Goal: Task Accomplishment & Management: Manage account settings

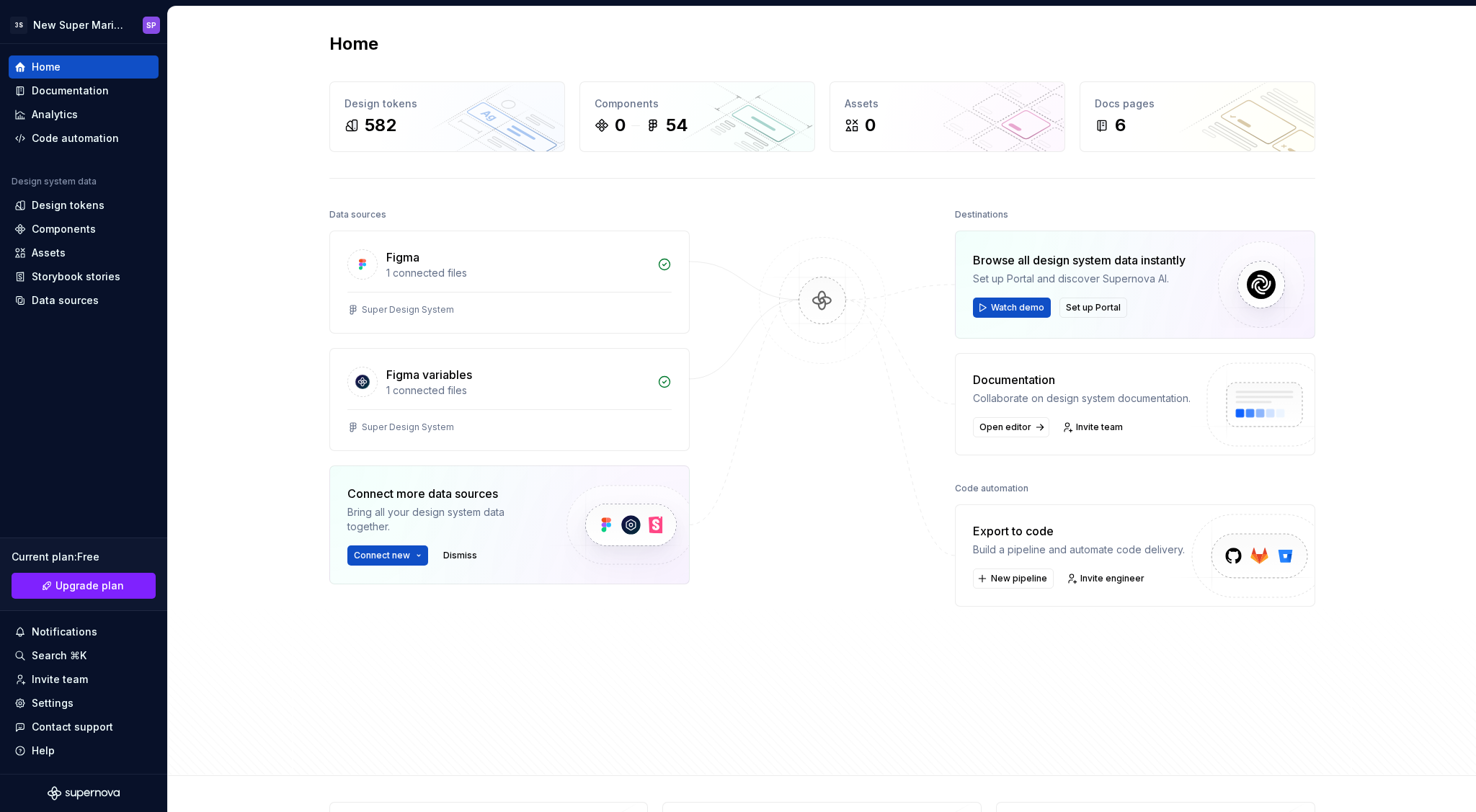
click at [1035, 259] on div "Browse all design system data instantly" at bounding box center [1079, 259] width 212 height 18
click at [1016, 267] on div "Browse all design system data instantly" at bounding box center [1079, 259] width 212 height 18
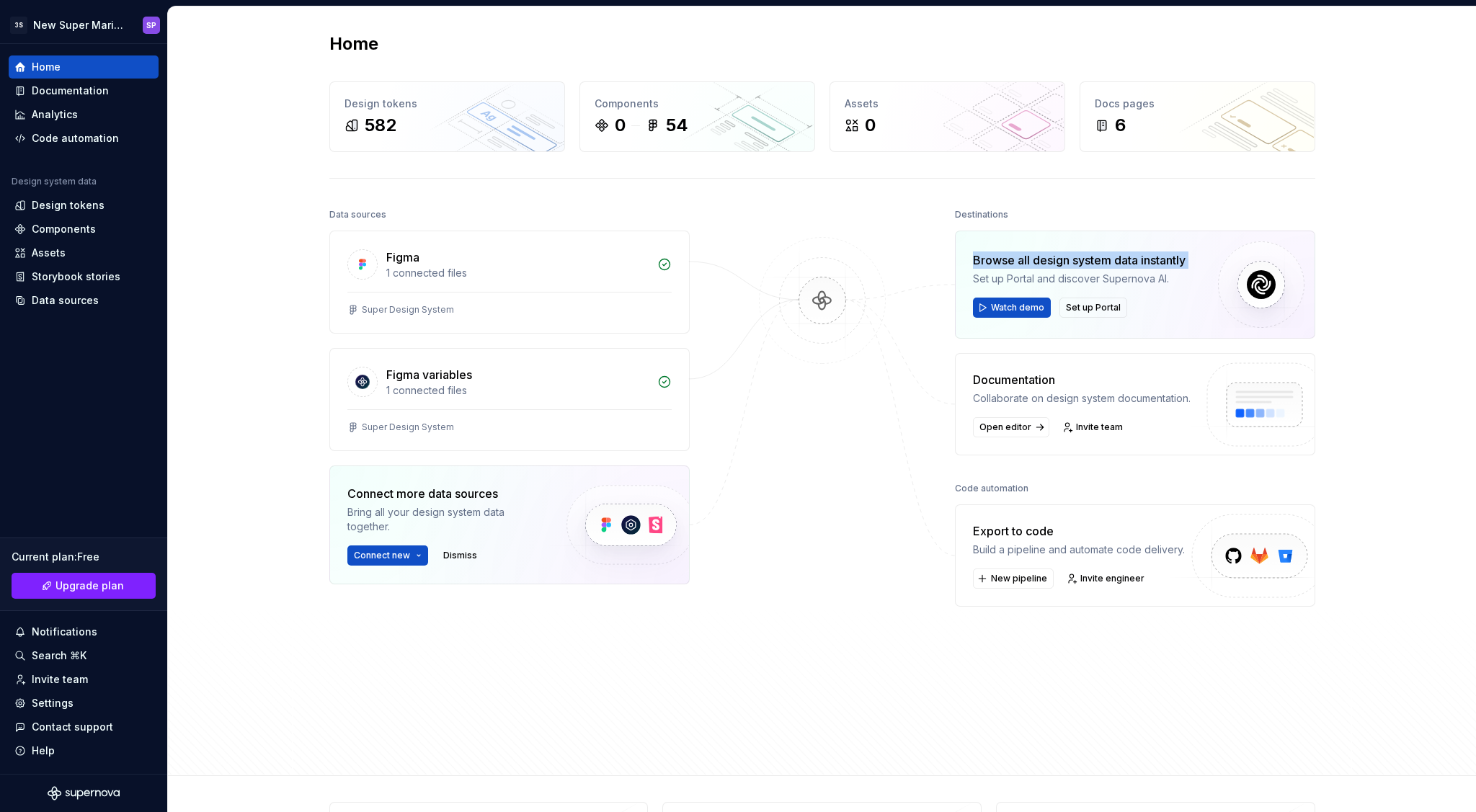
click at [1016, 267] on div "Browse all design system data instantly" at bounding box center [1079, 259] width 212 height 18
click at [1014, 277] on div "Set up Portal and discover Supernova AI." at bounding box center [1079, 279] width 212 height 14
click at [1030, 277] on div "Set up Portal and discover Supernova AI." at bounding box center [1079, 279] width 212 height 14
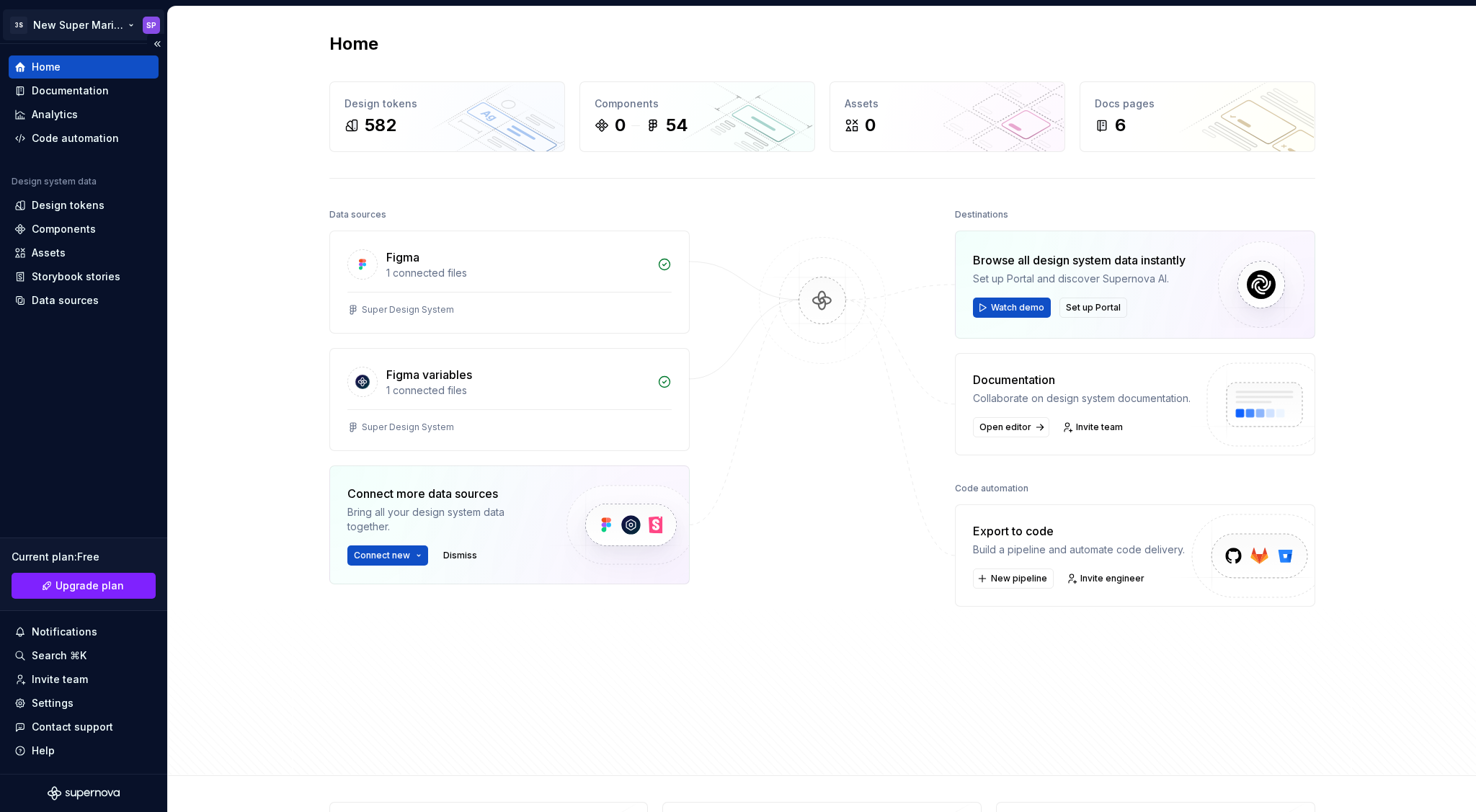
click at [157, 22] on html "3S New Super Mario Design System SP Home Documentation Analytics Code automatio…" at bounding box center [738, 406] width 1476 height 812
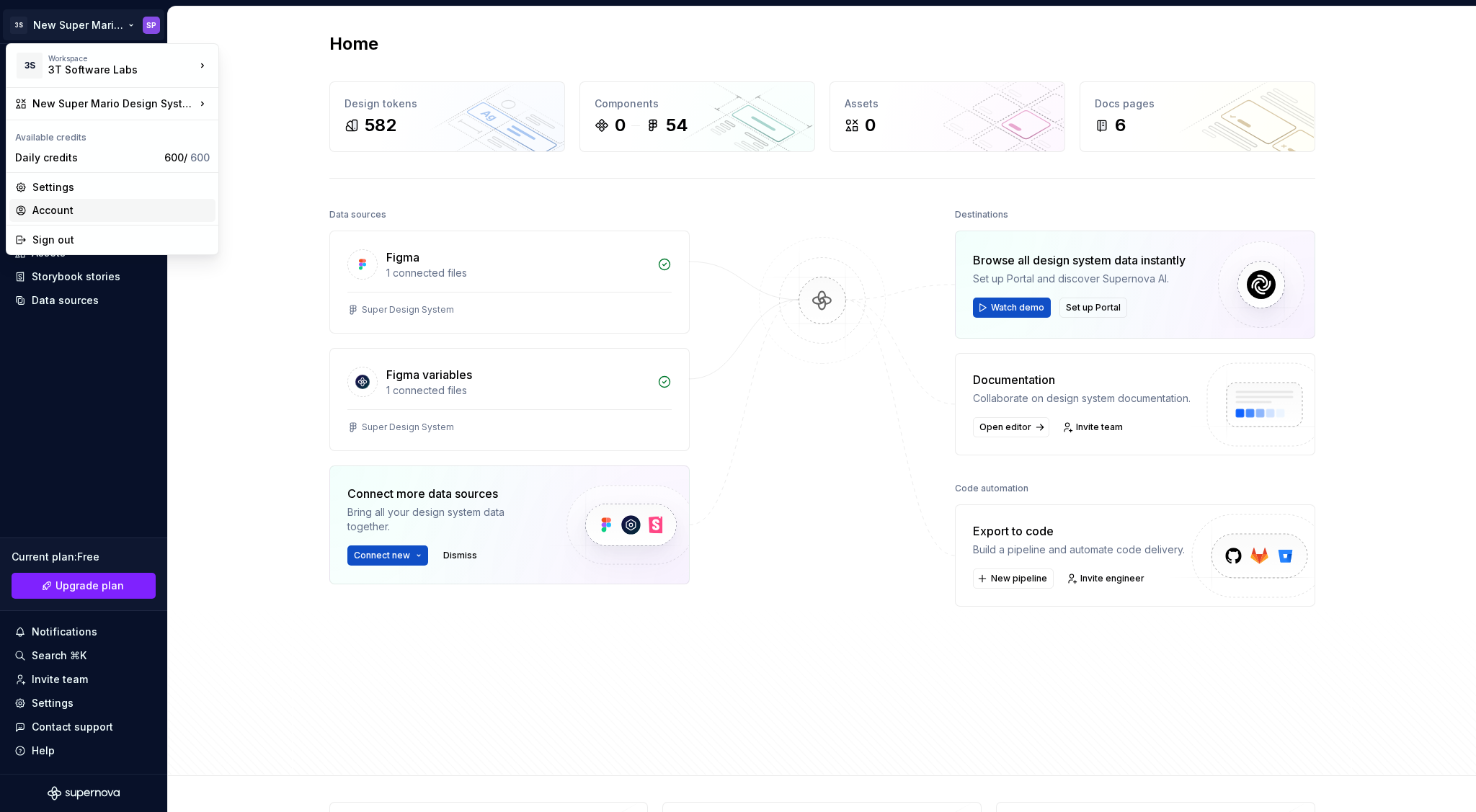
click at [97, 206] on div "Account" at bounding box center [121, 210] width 177 height 14
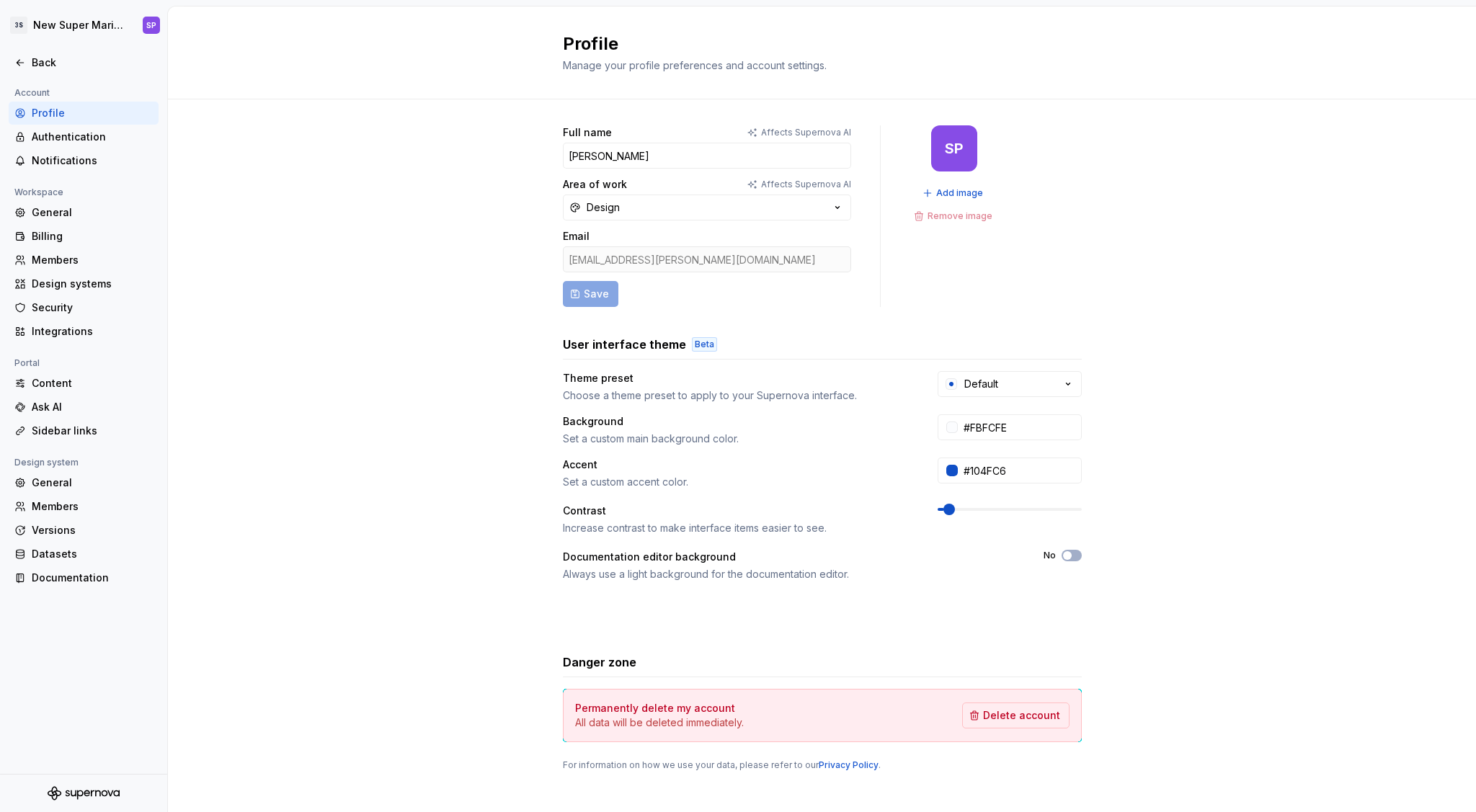
click at [693, 255] on div "[EMAIL_ADDRESS][PERSON_NAME][DOMAIN_NAME]" at bounding box center [707, 259] width 289 height 26
click at [279, 269] on div "Full name Affects Supernova AI [PERSON_NAME] Area of work Affects Supernova AI …" at bounding box center [822, 462] width 1308 height 727
click at [79, 139] on div "Authentication" at bounding box center [92, 137] width 121 height 14
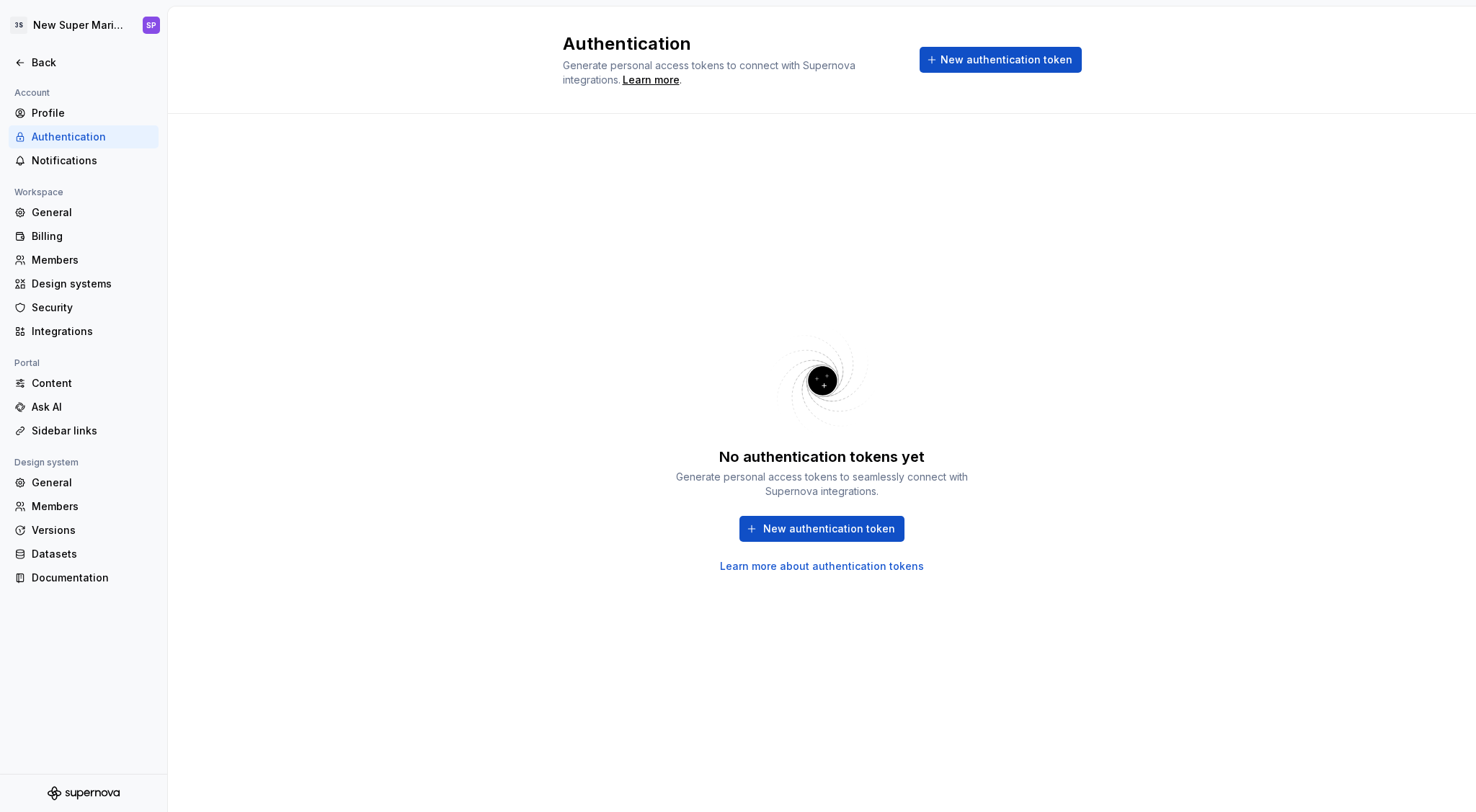
click at [75, 147] on div "Authentication" at bounding box center [83, 137] width 150 height 23
click at [71, 153] on div "Notifications" at bounding box center [92, 160] width 121 height 14
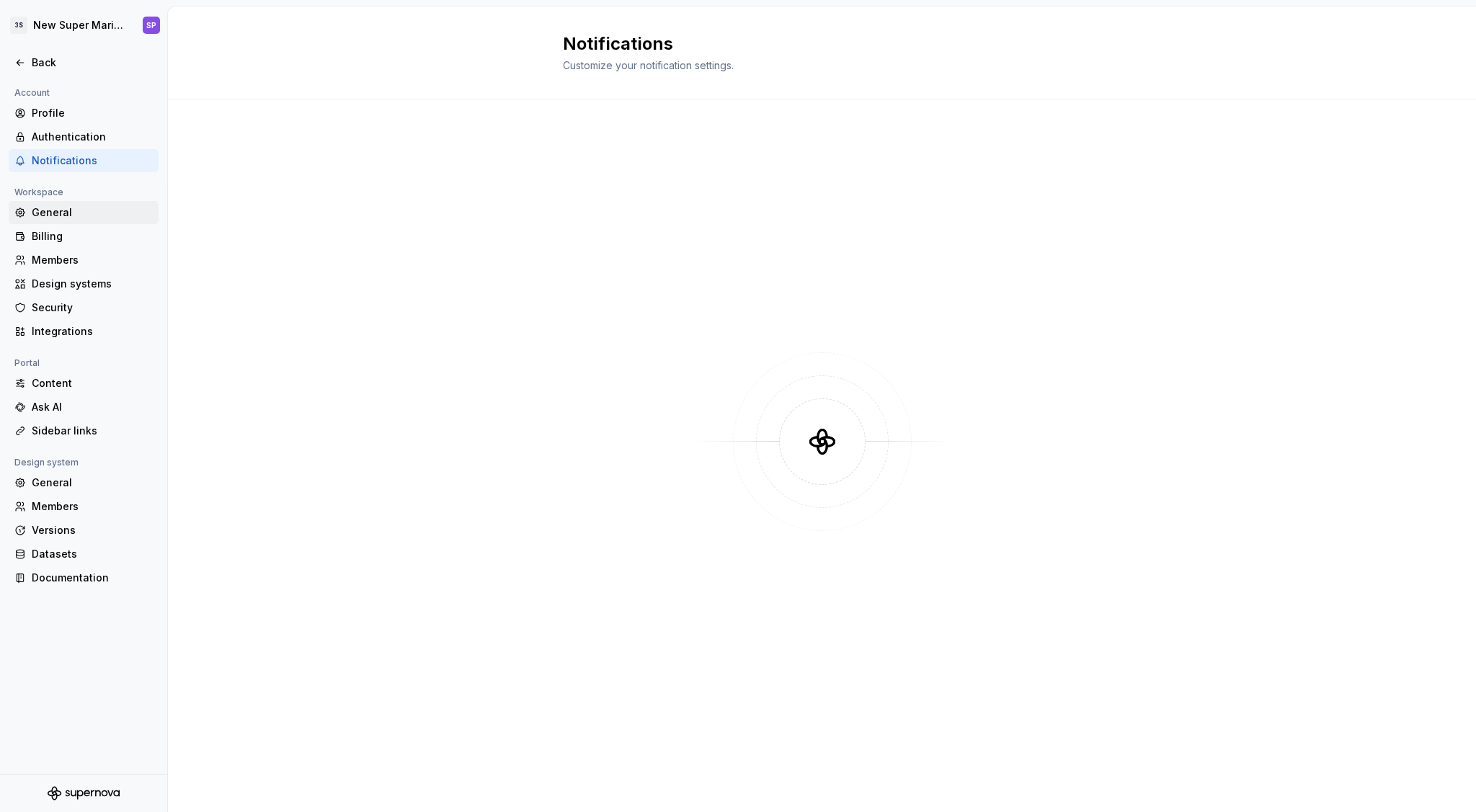
click at [59, 214] on div "General" at bounding box center [92, 212] width 121 height 14
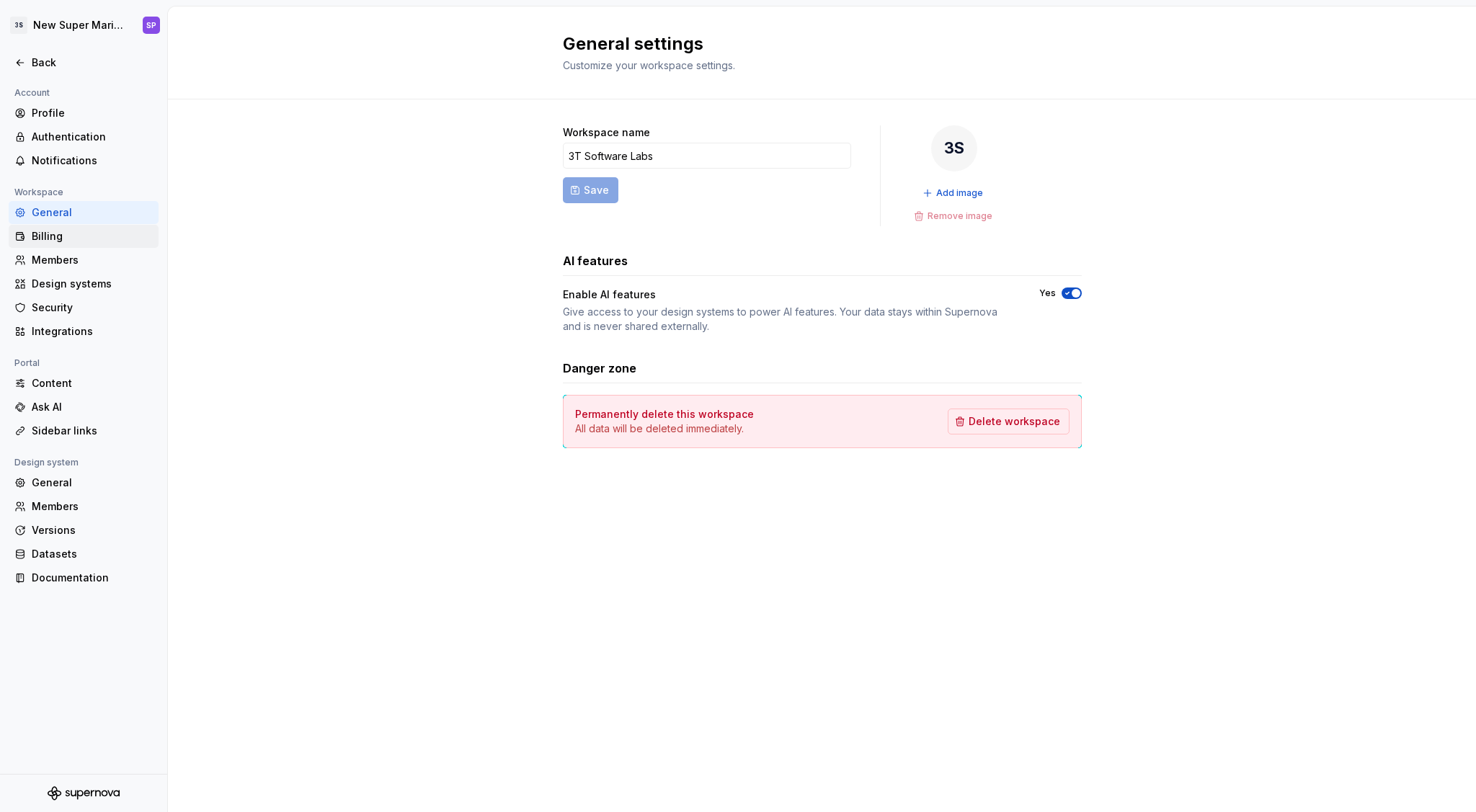
click at [62, 240] on div "Billing" at bounding box center [92, 236] width 121 height 14
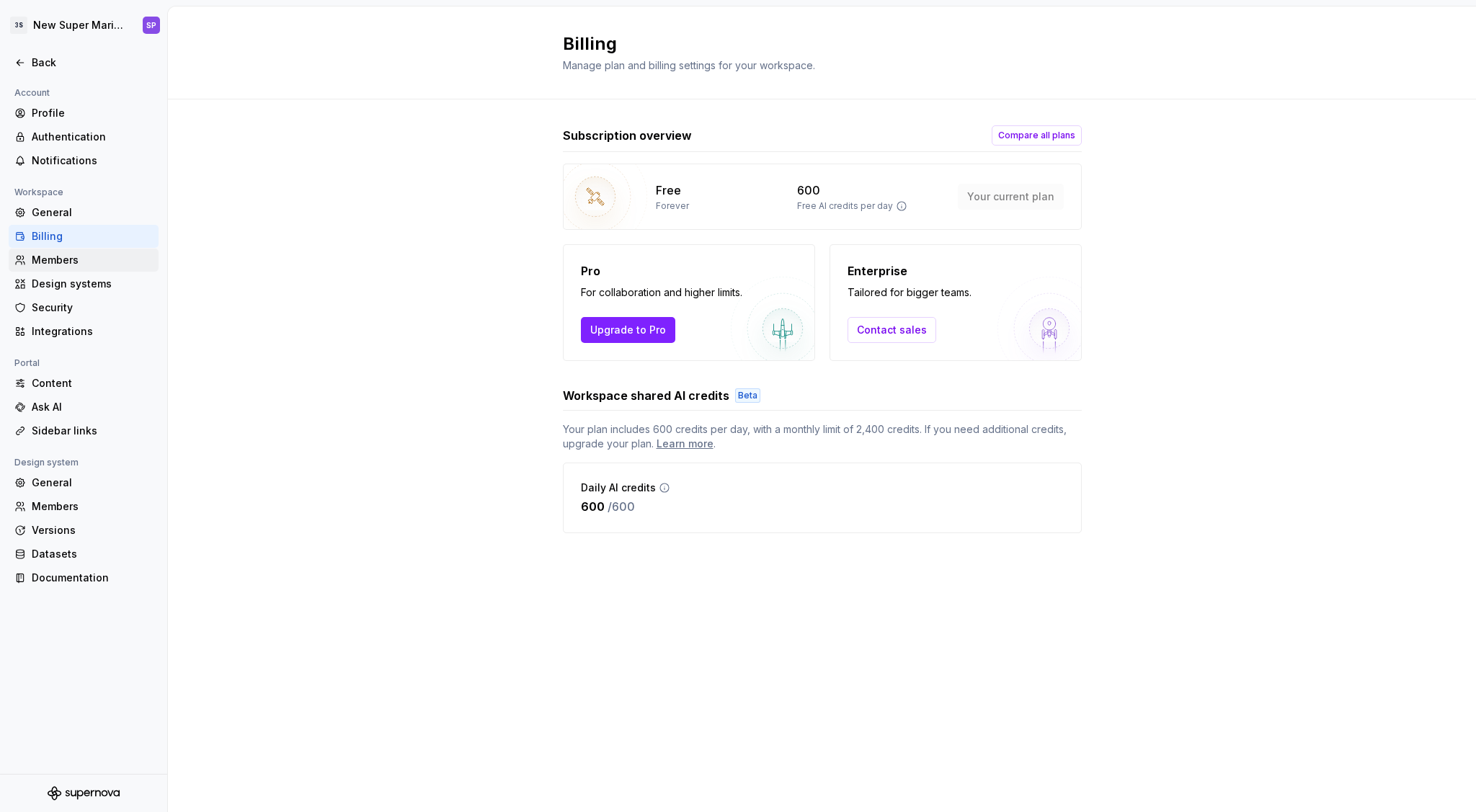
click at [60, 258] on div "Members" at bounding box center [92, 259] width 121 height 14
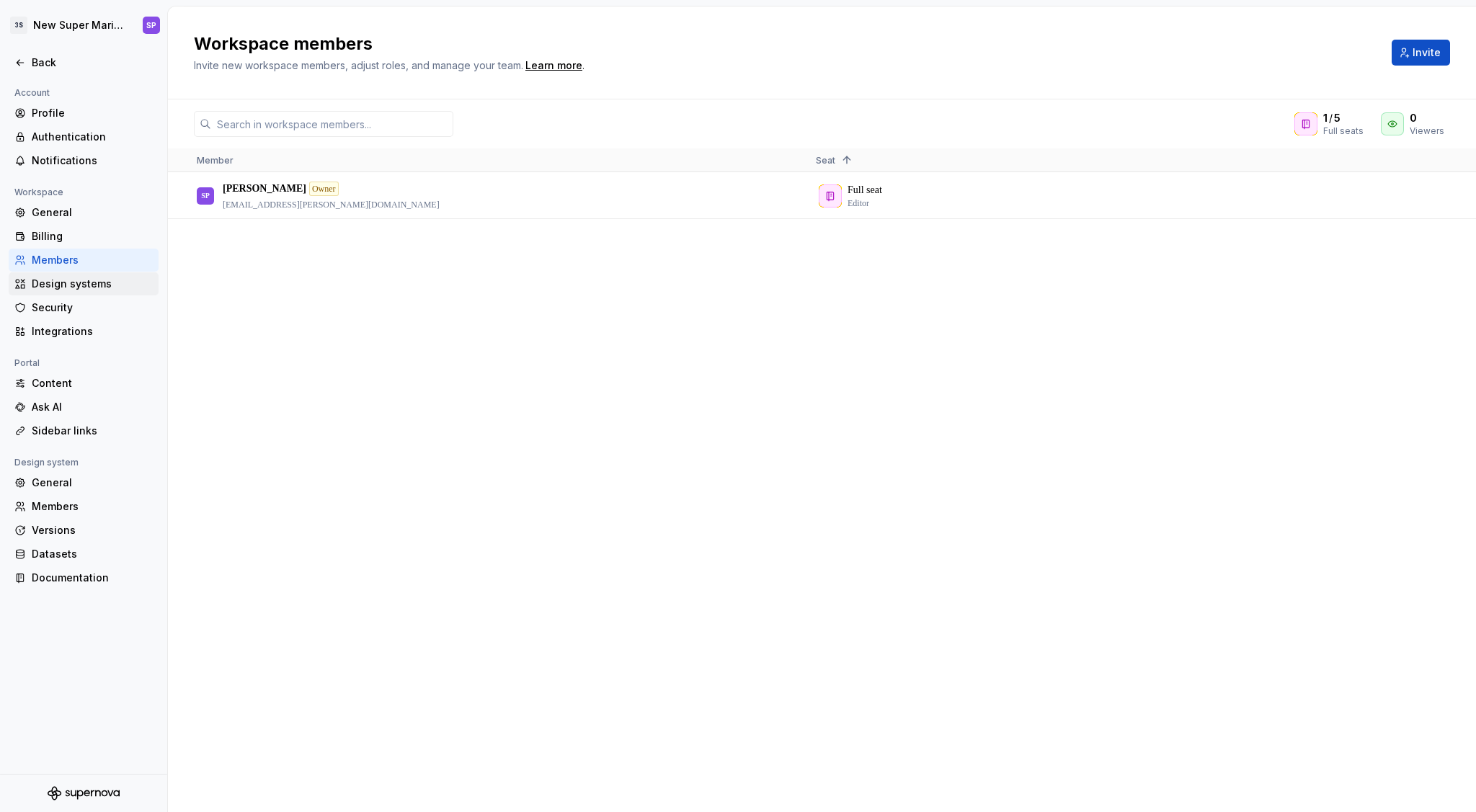
click at [85, 288] on div "Design systems" at bounding box center [92, 284] width 121 height 14
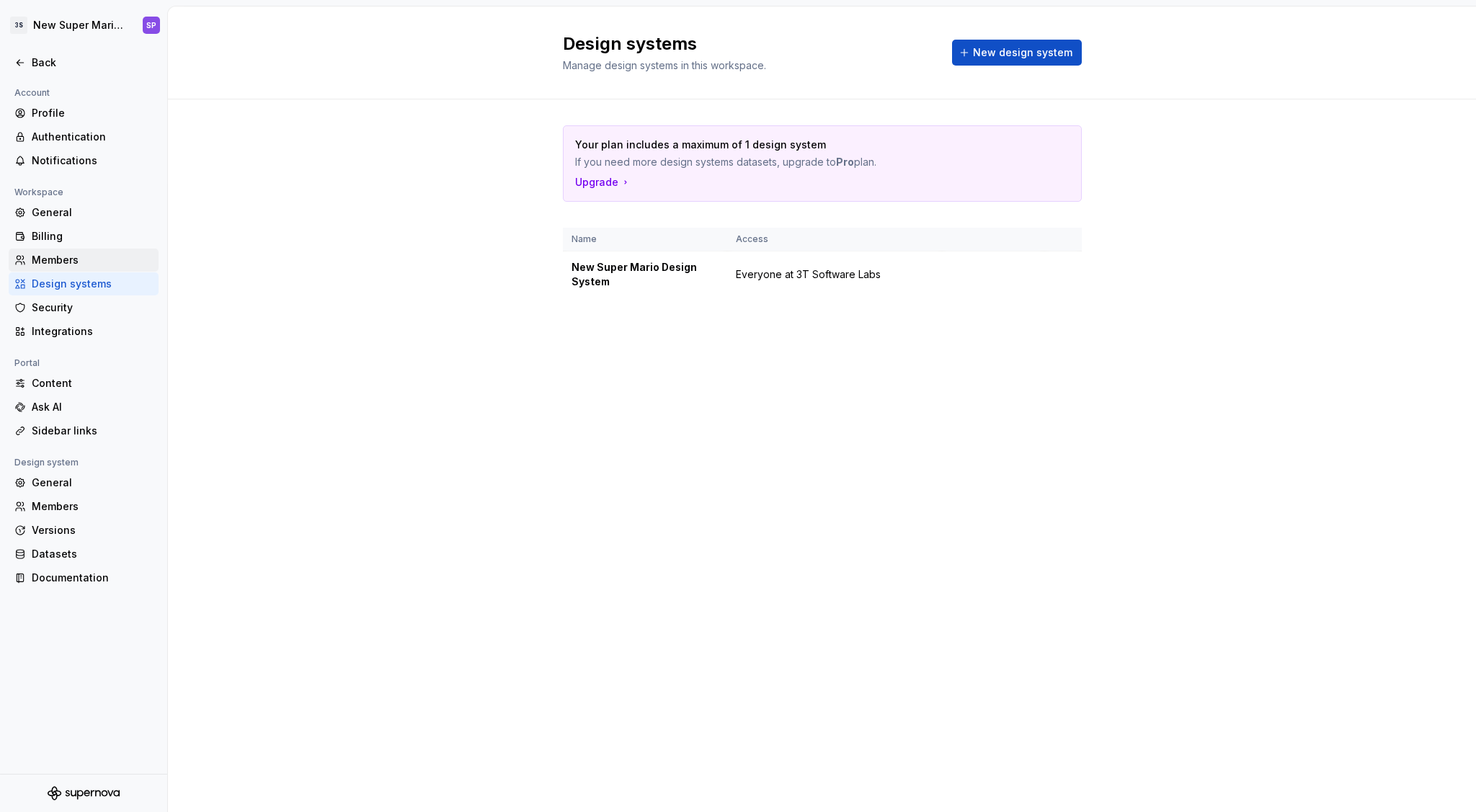
click at [101, 254] on div "Members" at bounding box center [92, 259] width 121 height 14
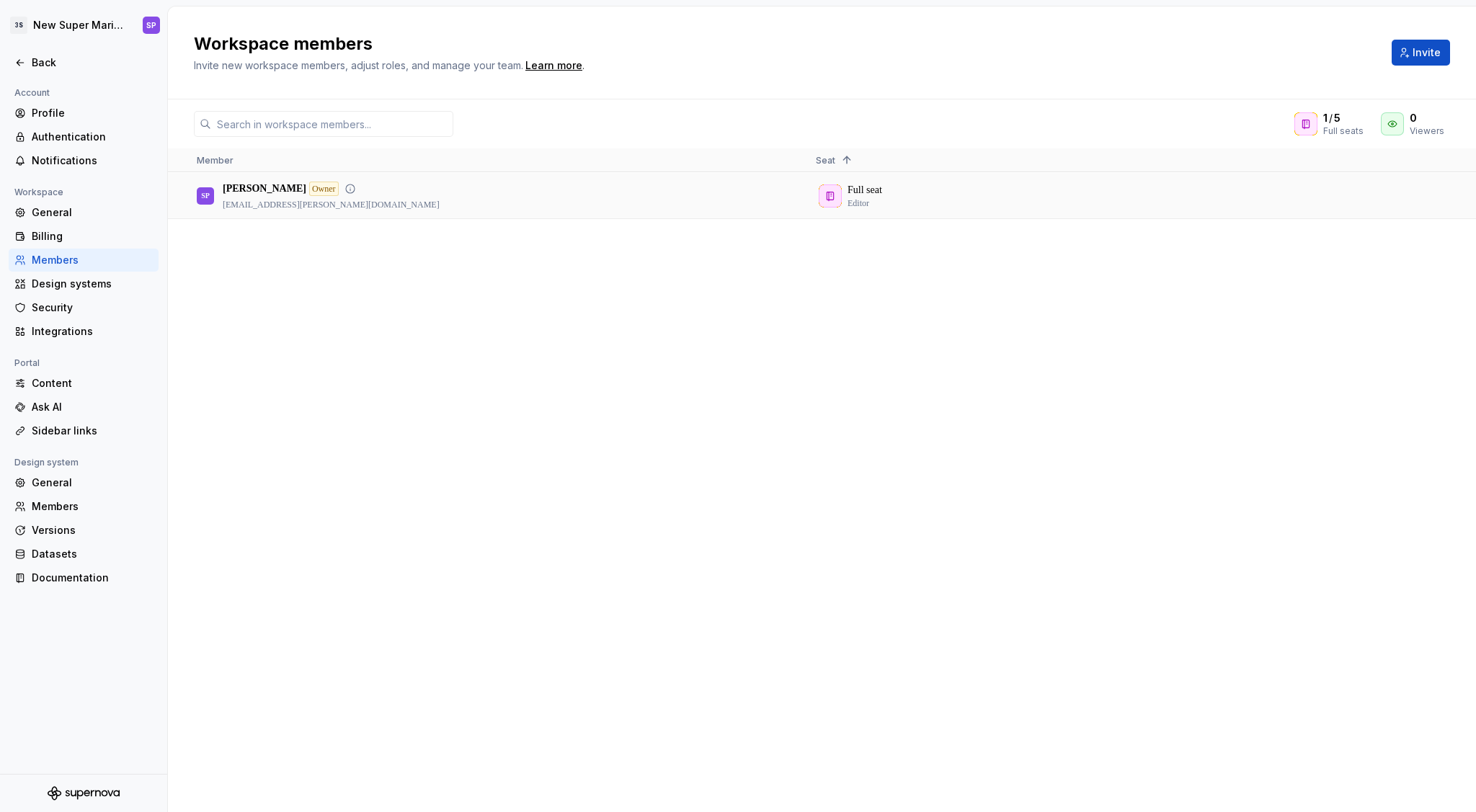
click at [1133, 193] on div "Full seat Editor" at bounding box center [1114, 196] width 596 height 44
click at [40, 290] on div "Design systems" at bounding box center [92, 284] width 121 height 14
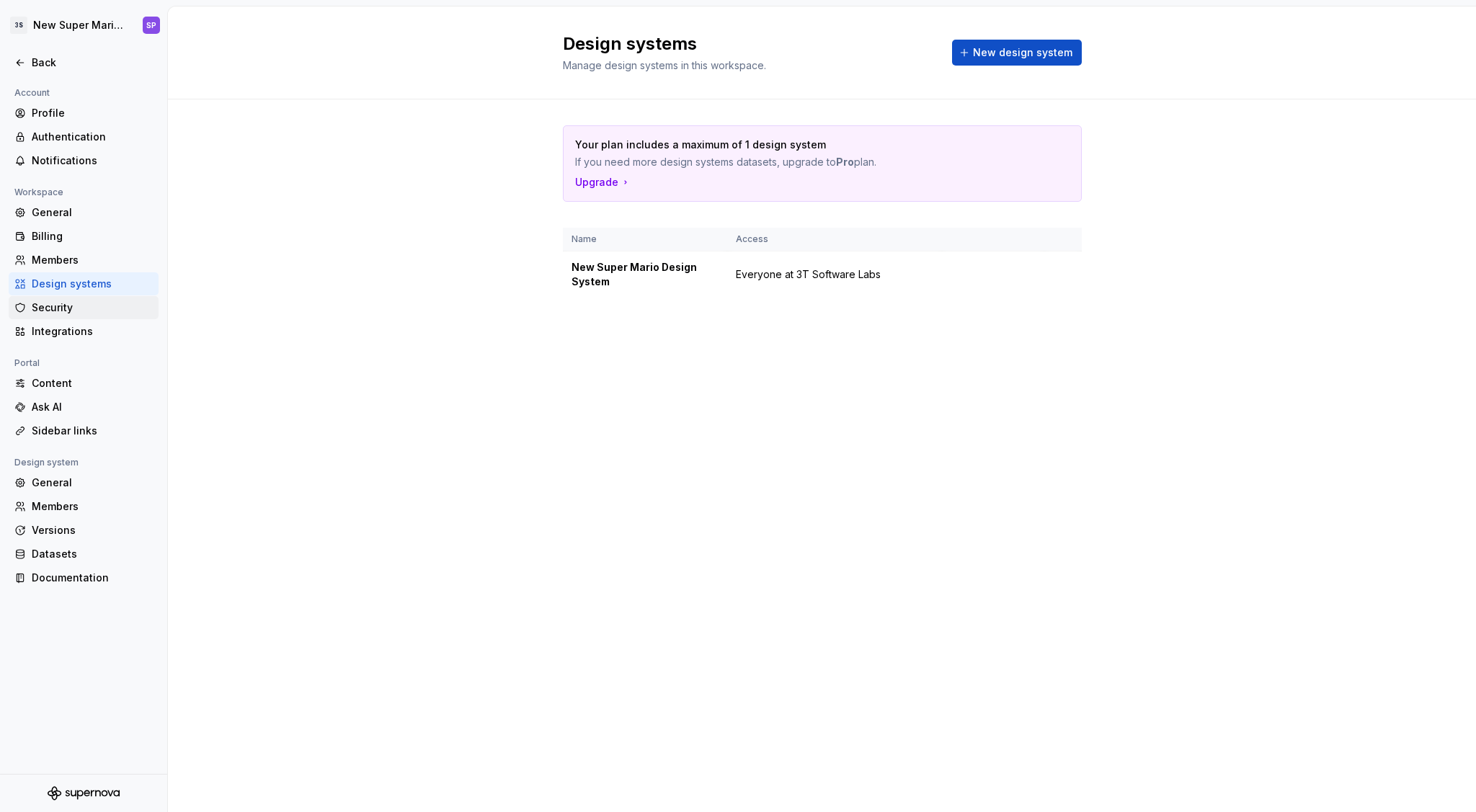
click at [47, 317] on div "Security" at bounding box center [83, 308] width 150 height 23
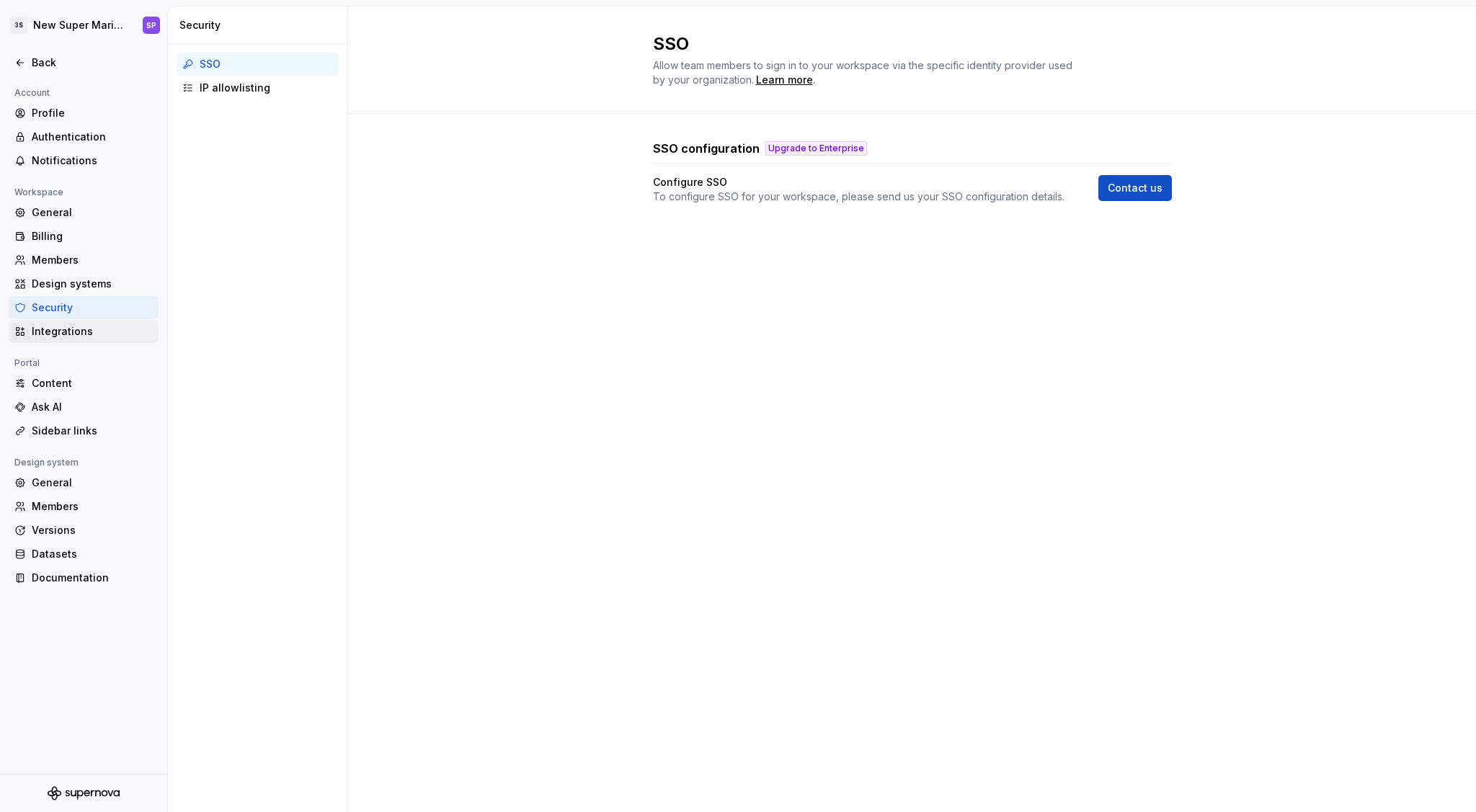
drag, startPoint x: 54, startPoint y: 332, endPoint x: 40, endPoint y: 307, distance: 28.7
click at [767, 200] on p "To configure SSO for your workspace, please send us your SSO configuration deta…" at bounding box center [858, 196] width 412 height 14
click at [752, 201] on p "To configure SSO for your workspace, please send us your SSO configuration deta…" at bounding box center [858, 196] width 412 height 14
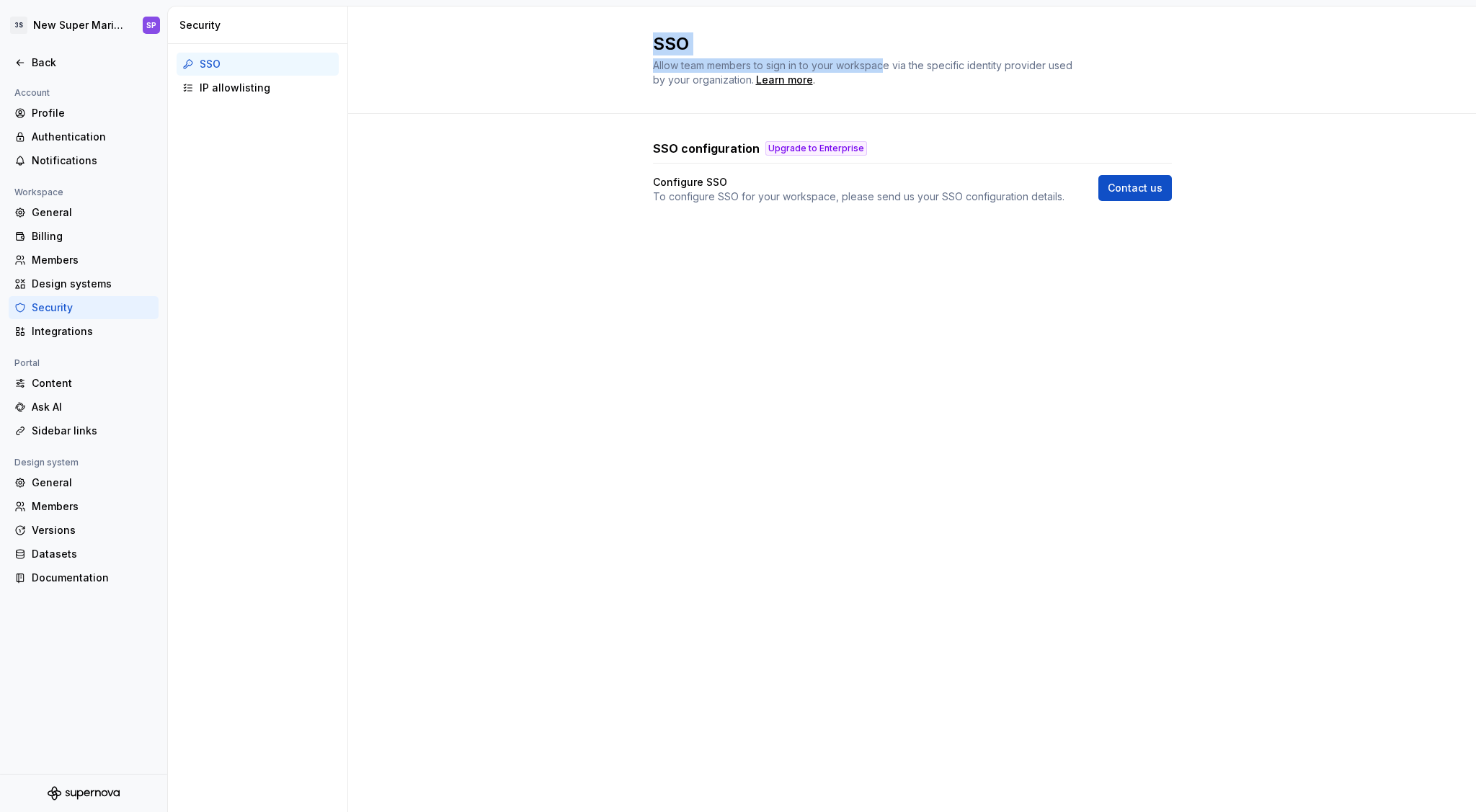
drag, startPoint x: 653, startPoint y: 43, endPoint x: 885, endPoint y: 71, distance: 233.7
click at [884, 69] on div "SSO Allow team members to sign in to your workspace via the specific identity p…" at bounding box center [903, 60] width 502 height 55
click at [885, 71] on span "Allow team members to sign in to your workspace via the specific identity provi…" at bounding box center [864, 72] width 422 height 27
click at [278, 87] on div "IP allowlisting" at bounding box center [266, 88] width 134 height 14
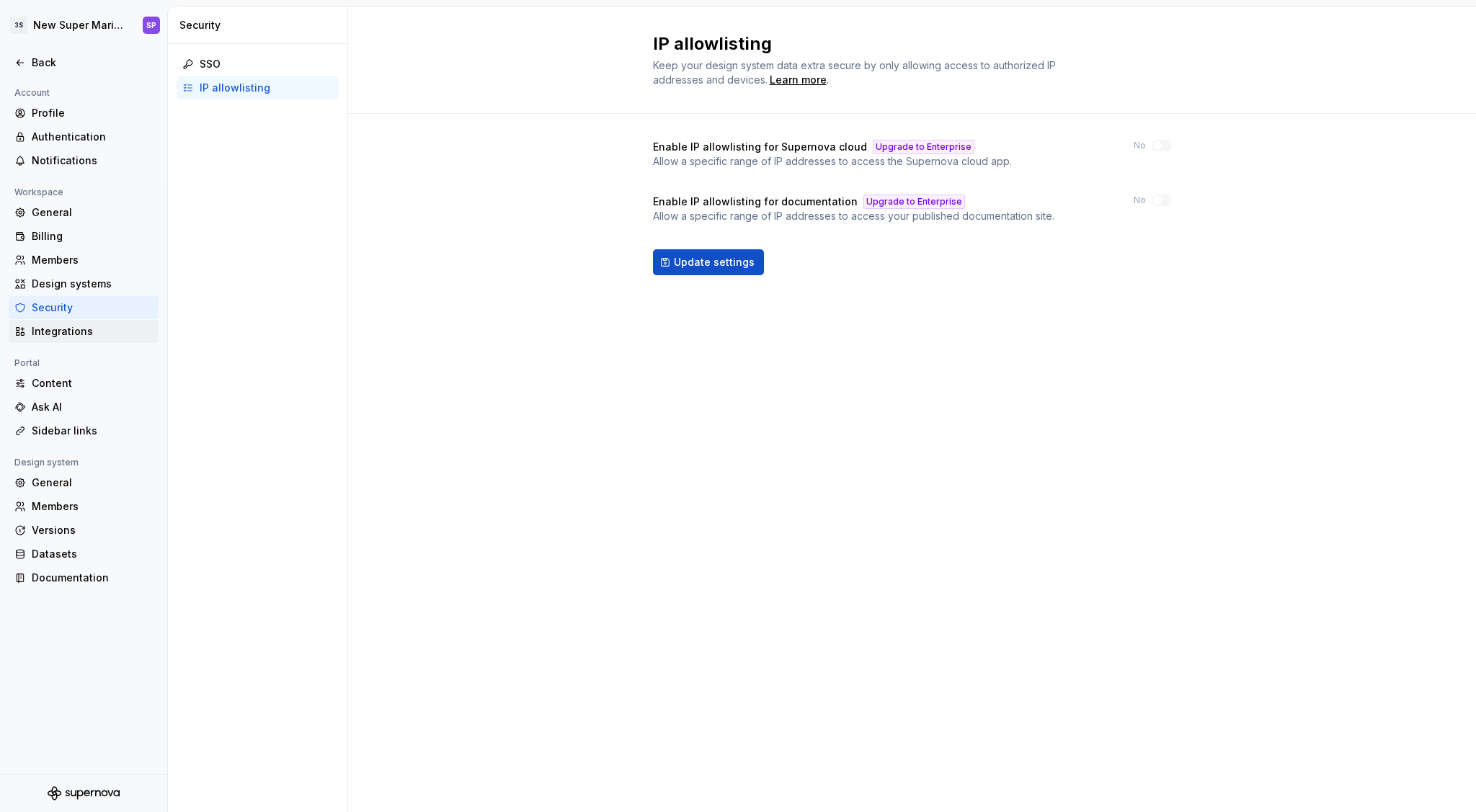
click at [57, 338] on div "Integrations" at bounding box center [92, 331] width 121 height 14
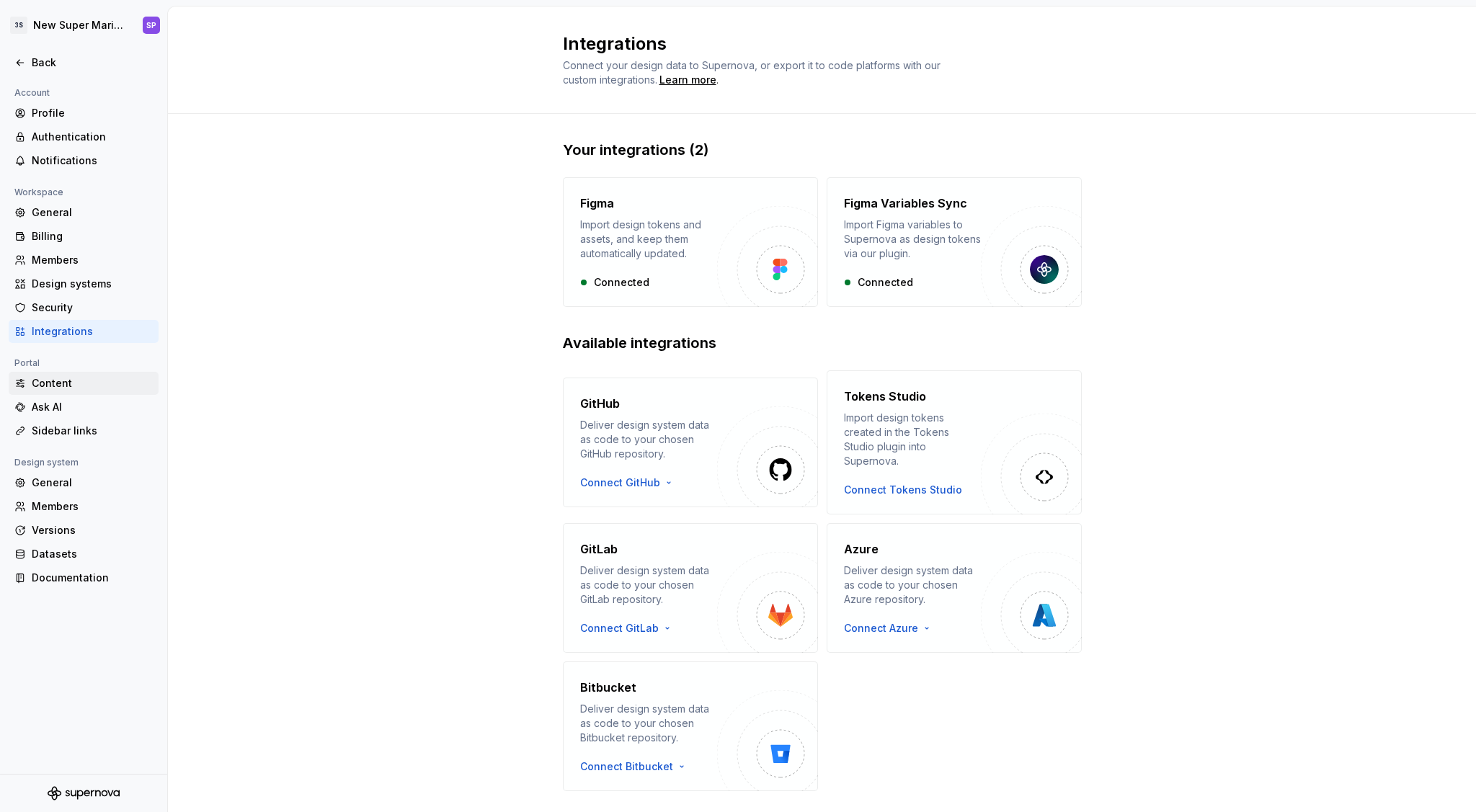
click at [84, 384] on div "Content" at bounding box center [92, 383] width 121 height 14
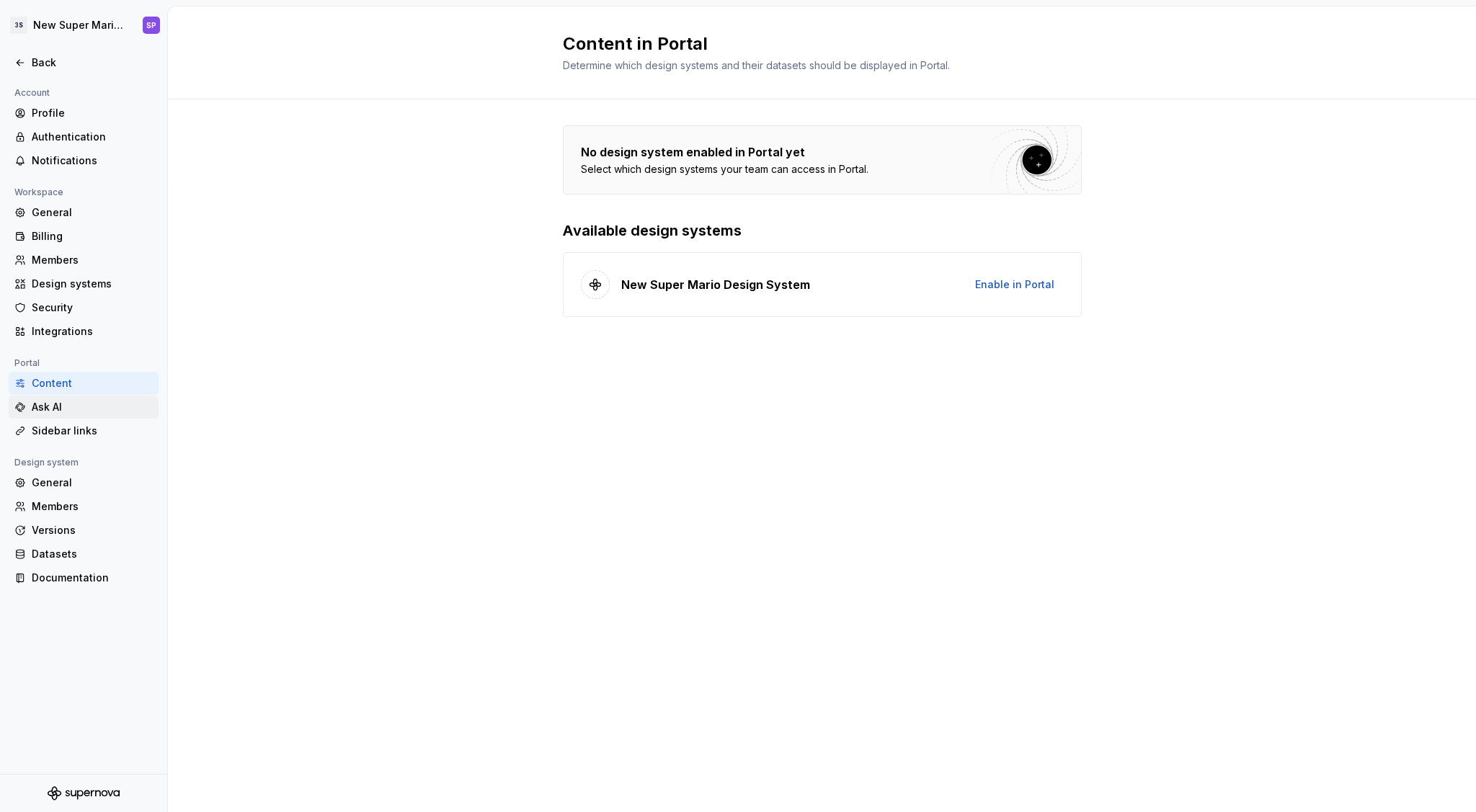
click at [83, 411] on div "Ask AI" at bounding box center [92, 407] width 121 height 14
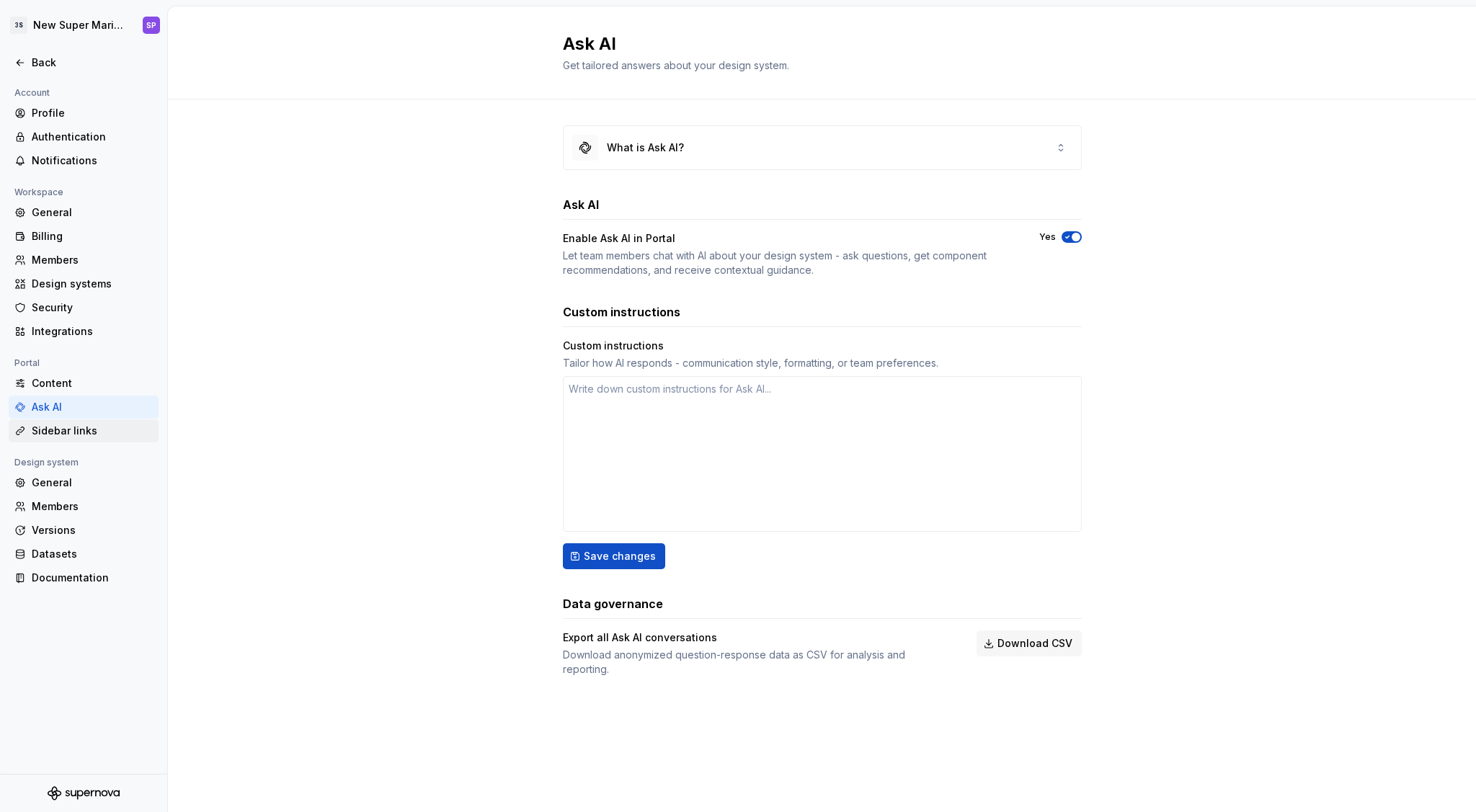
click at [86, 425] on div "Sidebar links" at bounding box center [92, 430] width 121 height 14
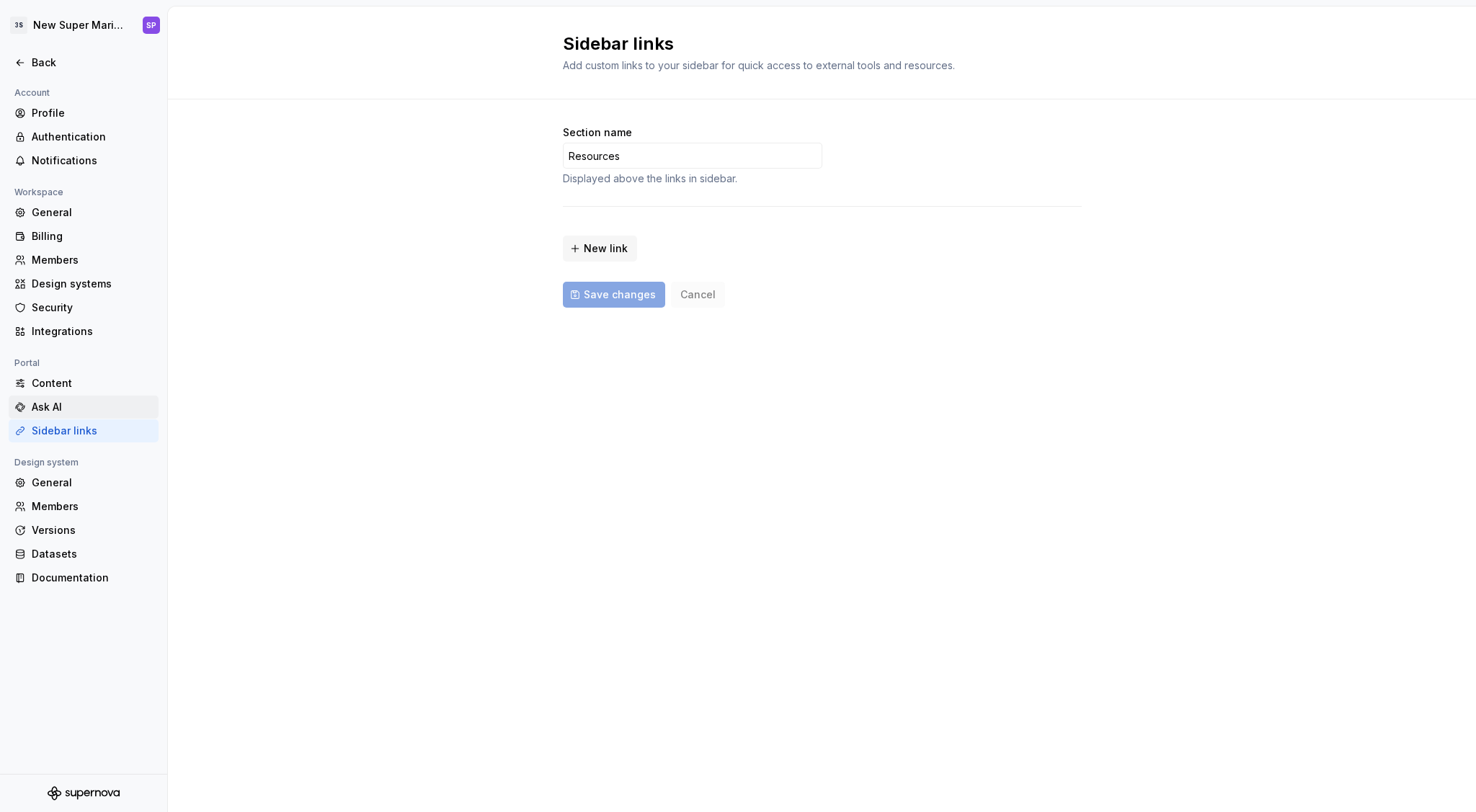
click at [87, 414] on div "Ask AI" at bounding box center [83, 407] width 150 height 23
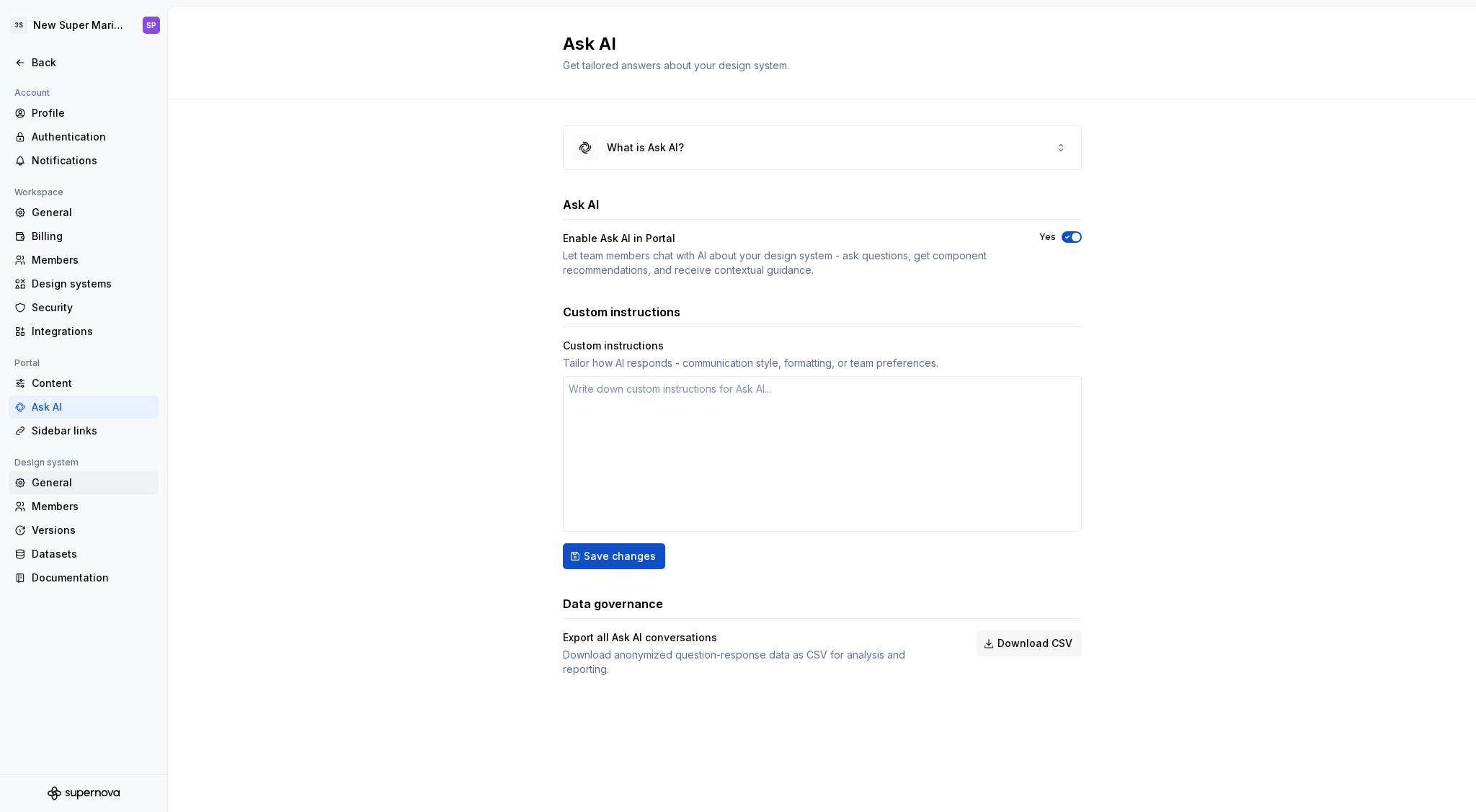
click at [58, 475] on div "General" at bounding box center [92, 482] width 121 height 14
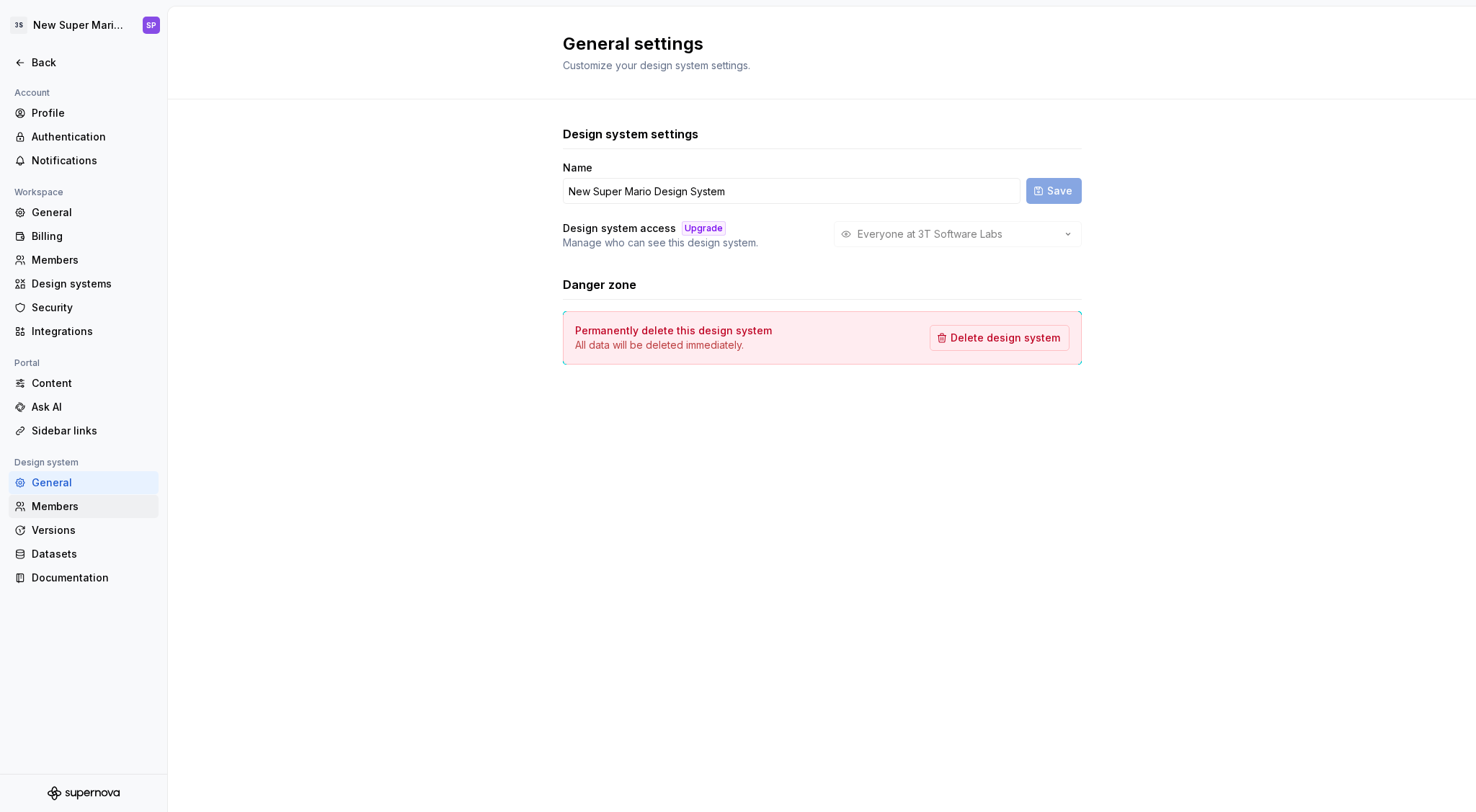
click at [70, 508] on div "Members" at bounding box center [92, 506] width 121 height 14
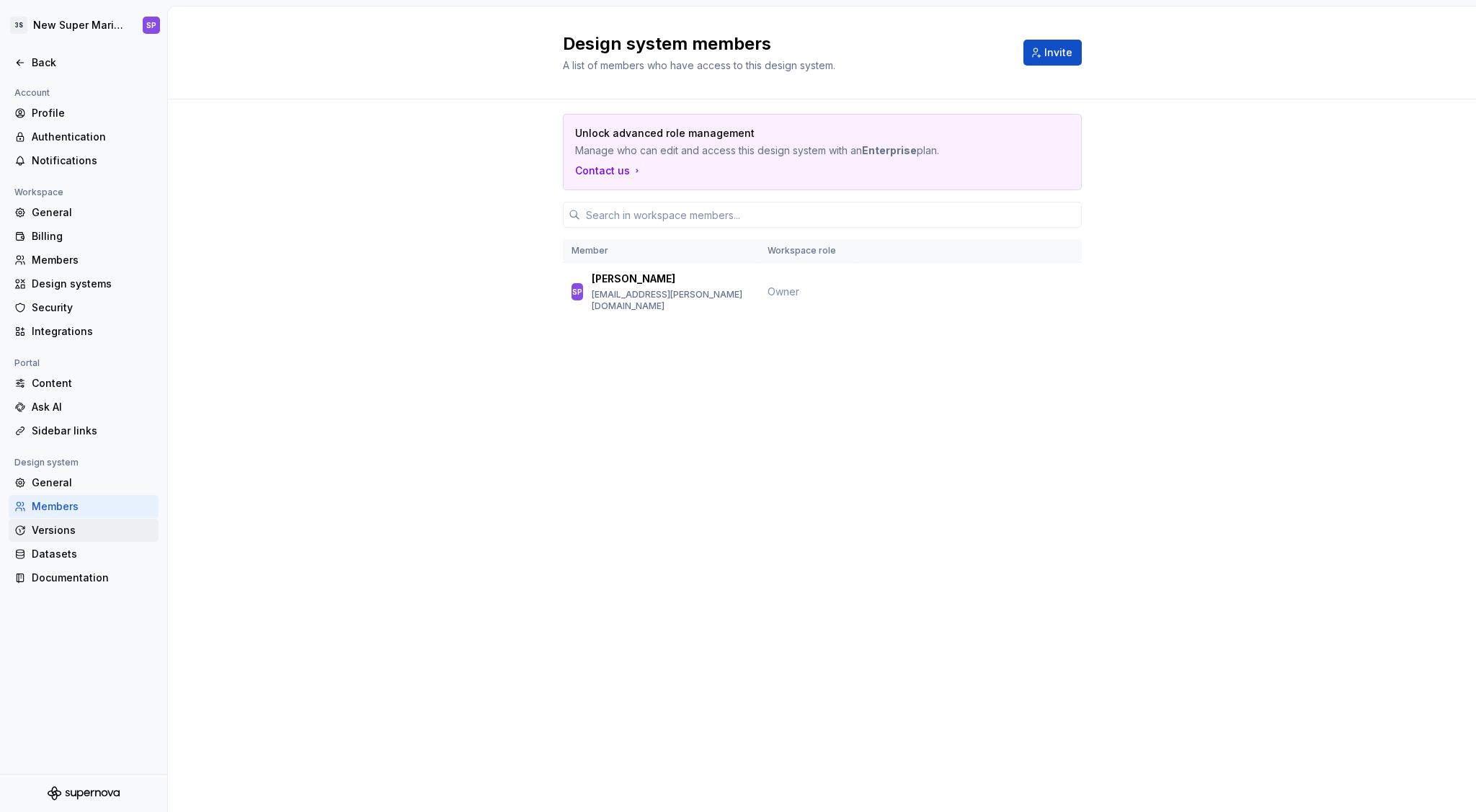
click at [71, 530] on div "Versions" at bounding box center [92, 530] width 121 height 14
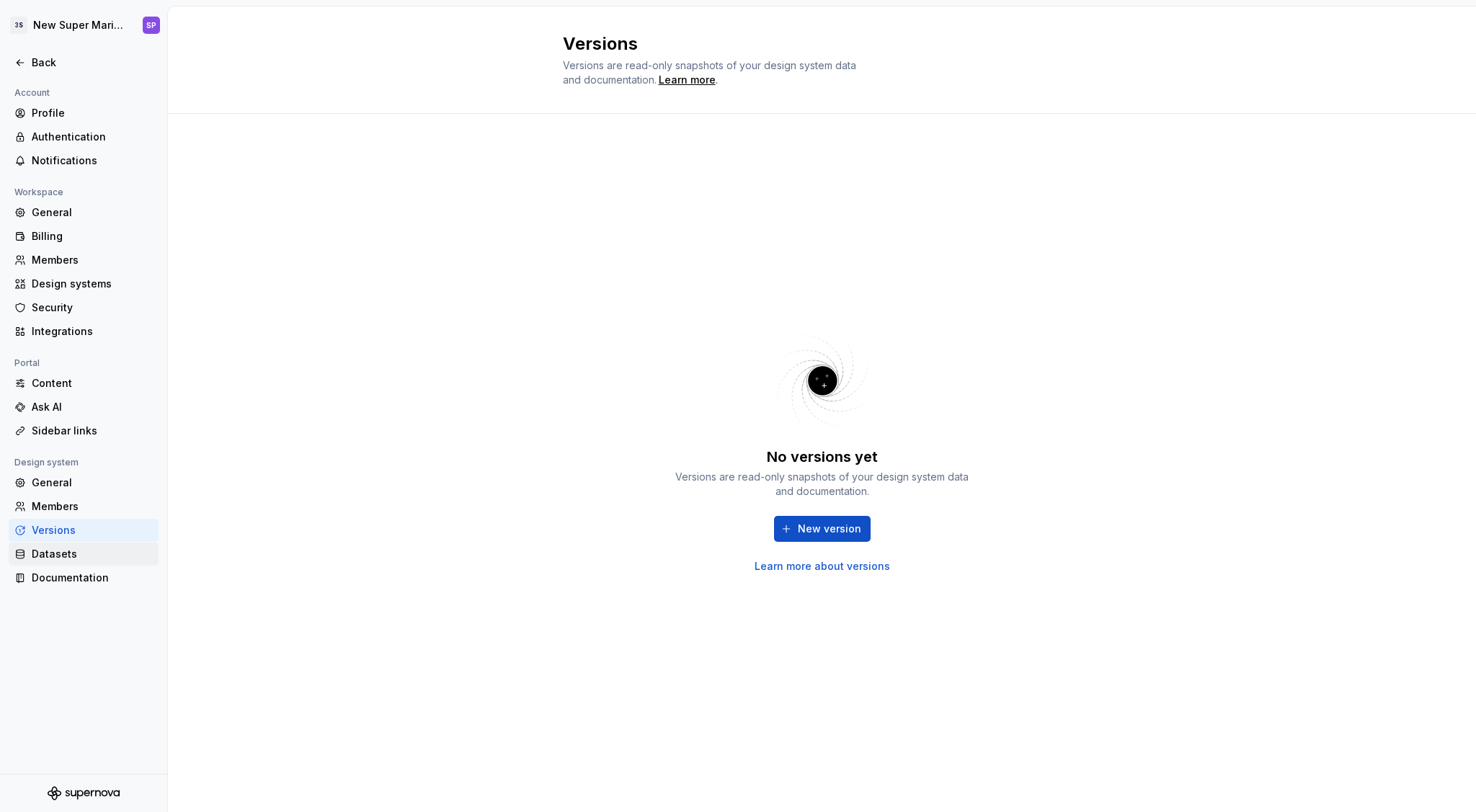
click at [77, 543] on div "Datasets" at bounding box center [83, 554] width 150 height 23
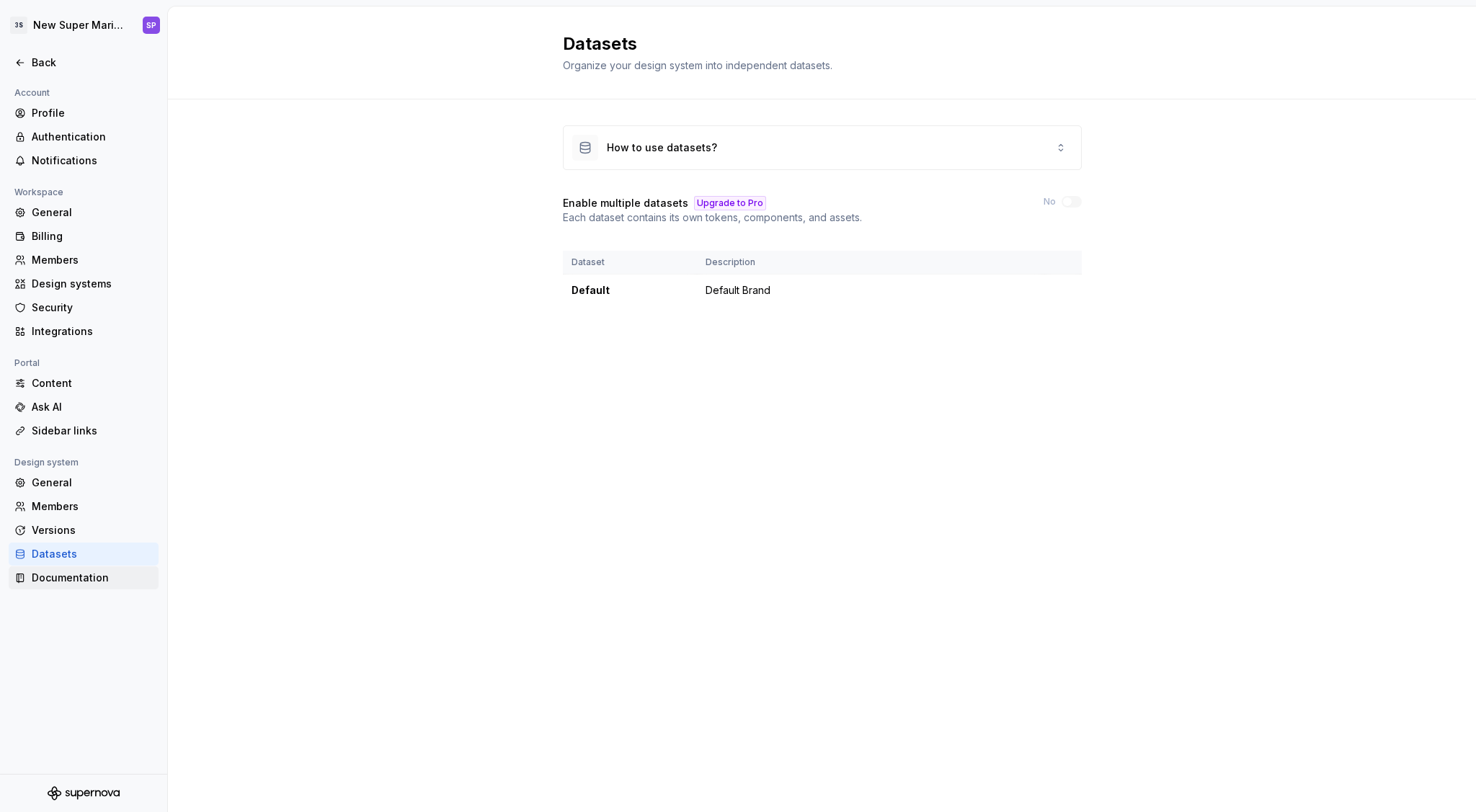
click at [79, 569] on div "Documentation" at bounding box center [83, 578] width 150 height 23
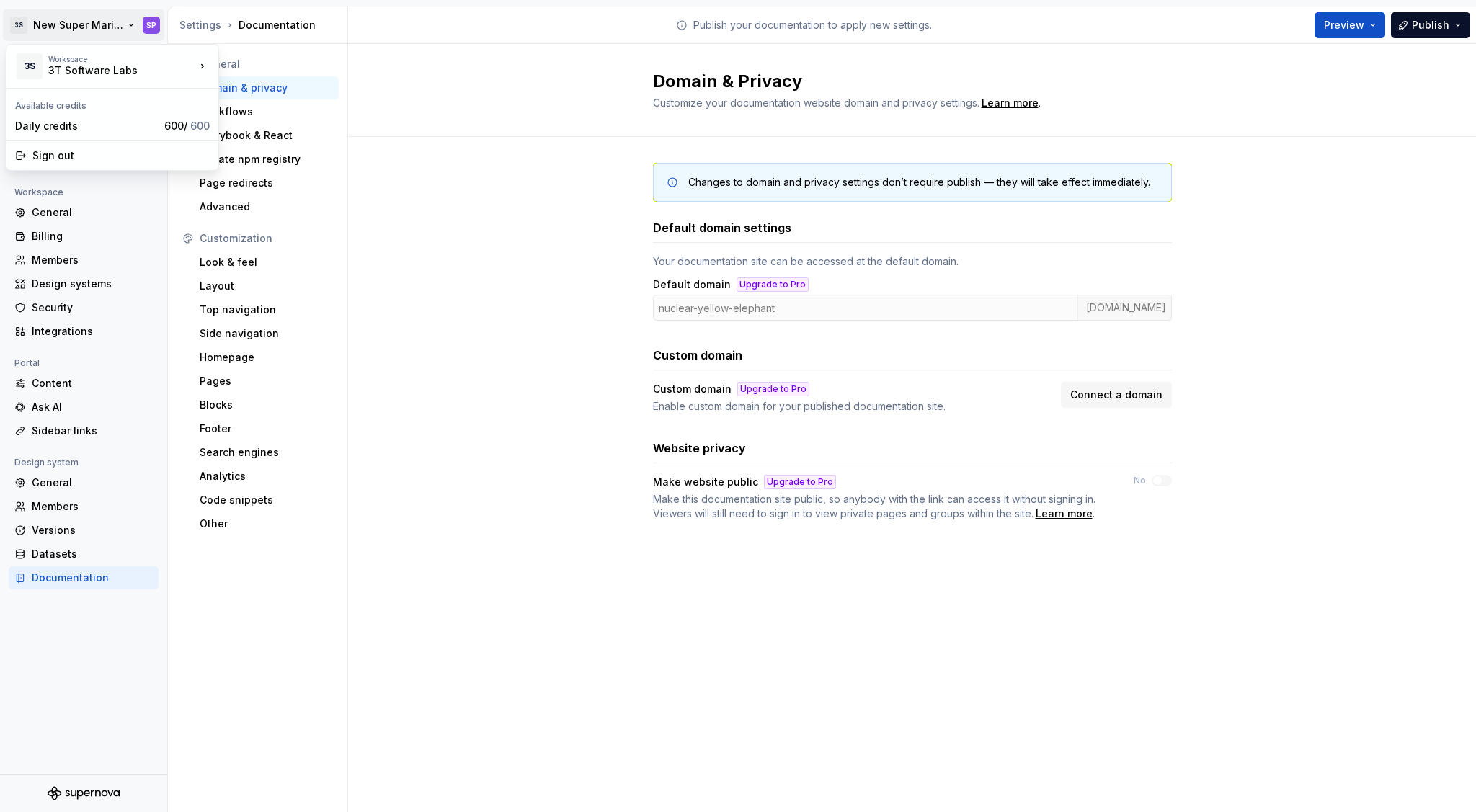
click at [148, 32] on html "3S New Super Mario Design System SP Back Account Profile Authentication Notific…" at bounding box center [738, 406] width 1476 height 812
click at [631, 276] on html "3S New Super Mario Design System SP Back Account Profile Authentication Notific…" at bounding box center [738, 406] width 1476 height 812
click at [721, 306] on div "nuclear-yellow-elephant .[DOMAIN_NAME]" at bounding box center [912, 308] width 519 height 26
click at [851, 180] on div "Changes to domain and privacy settings don’t require publish — they will take e…" at bounding box center [919, 182] width 462 height 14
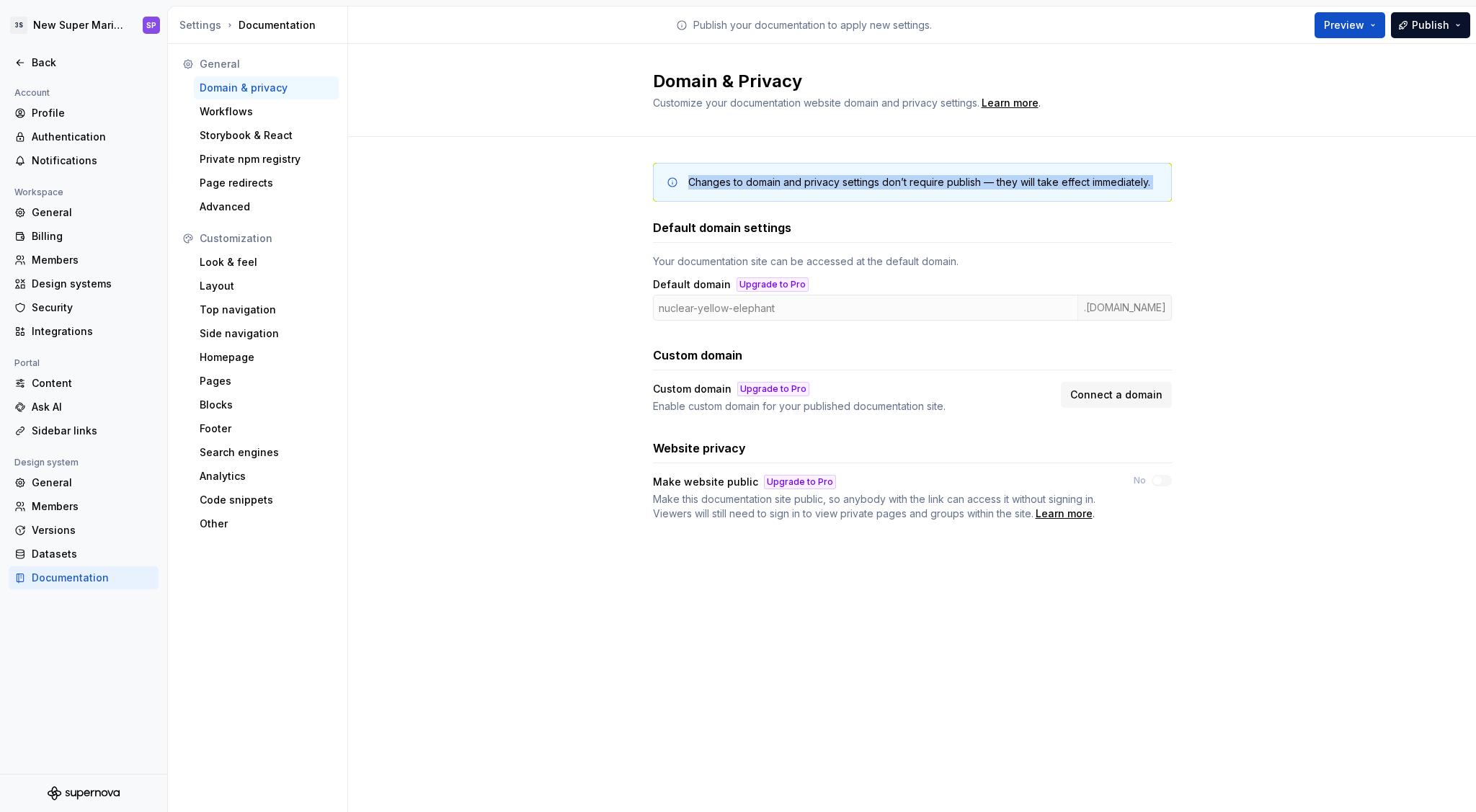
click at [851, 180] on div "Changes to domain and privacy settings don’t require publish — they will take e…" at bounding box center [919, 182] width 462 height 14
click at [832, 185] on div "Changes to domain and privacy settings don’t require publish — they will take e…" at bounding box center [919, 182] width 462 height 14
click at [260, 106] on div "Workflows" at bounding box center [266, 111] width 134 height 14
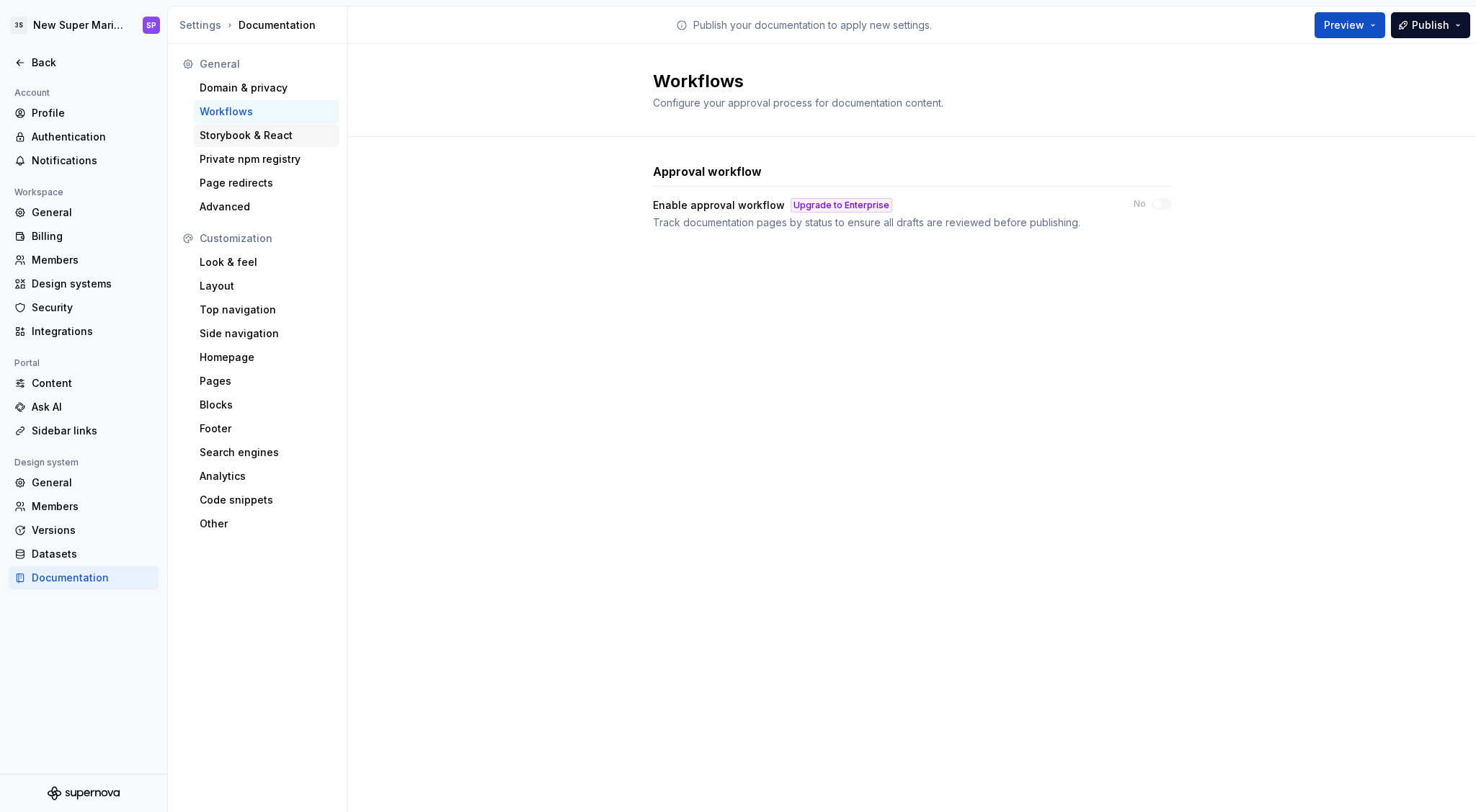
click at [257, 133] on div "Storybook & React" at bounding box center [266, 135] width 134 height 14
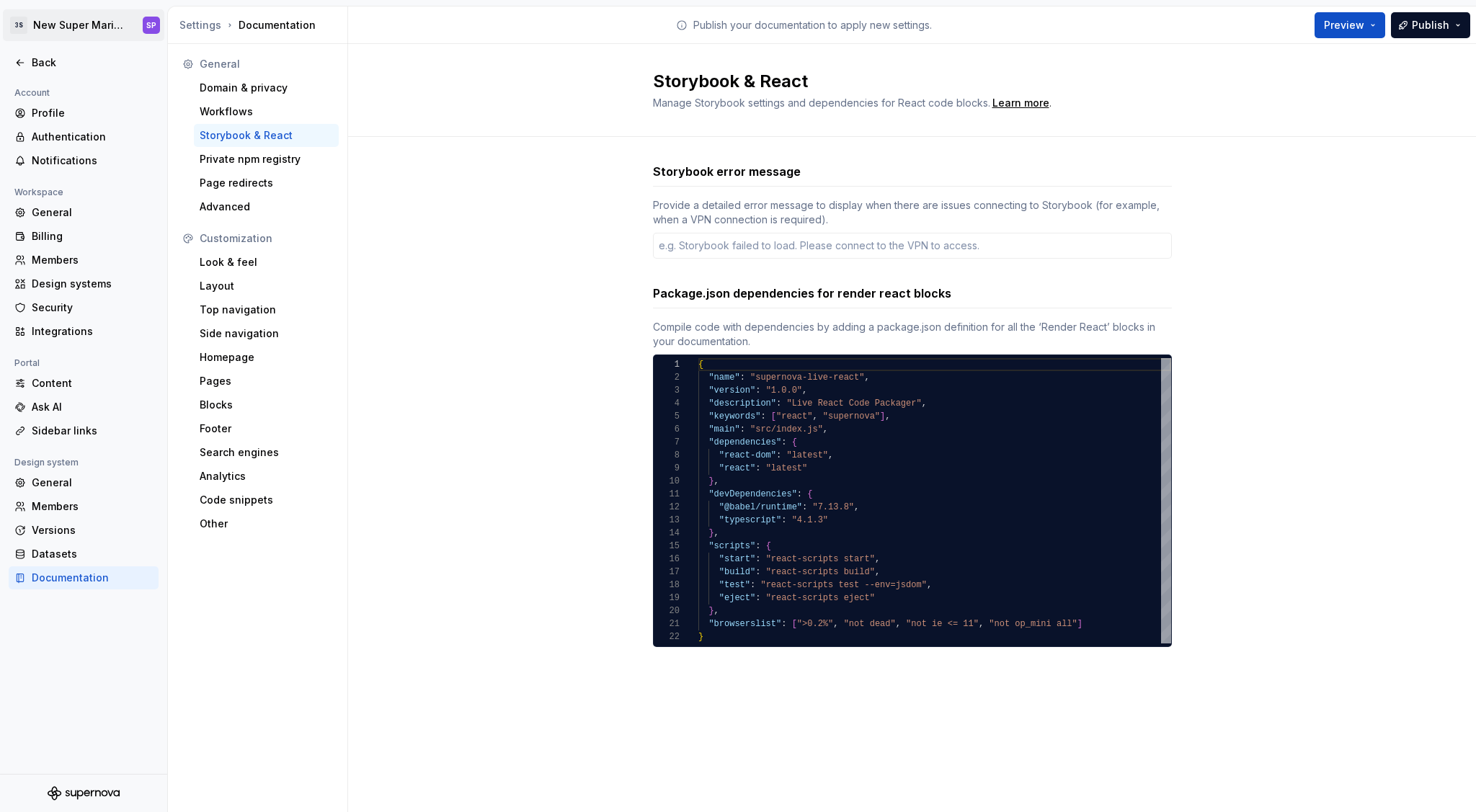
type textarea "*"
click at [58, 63] on div "Back" at bounding box center [92, 63] width 121 height 14
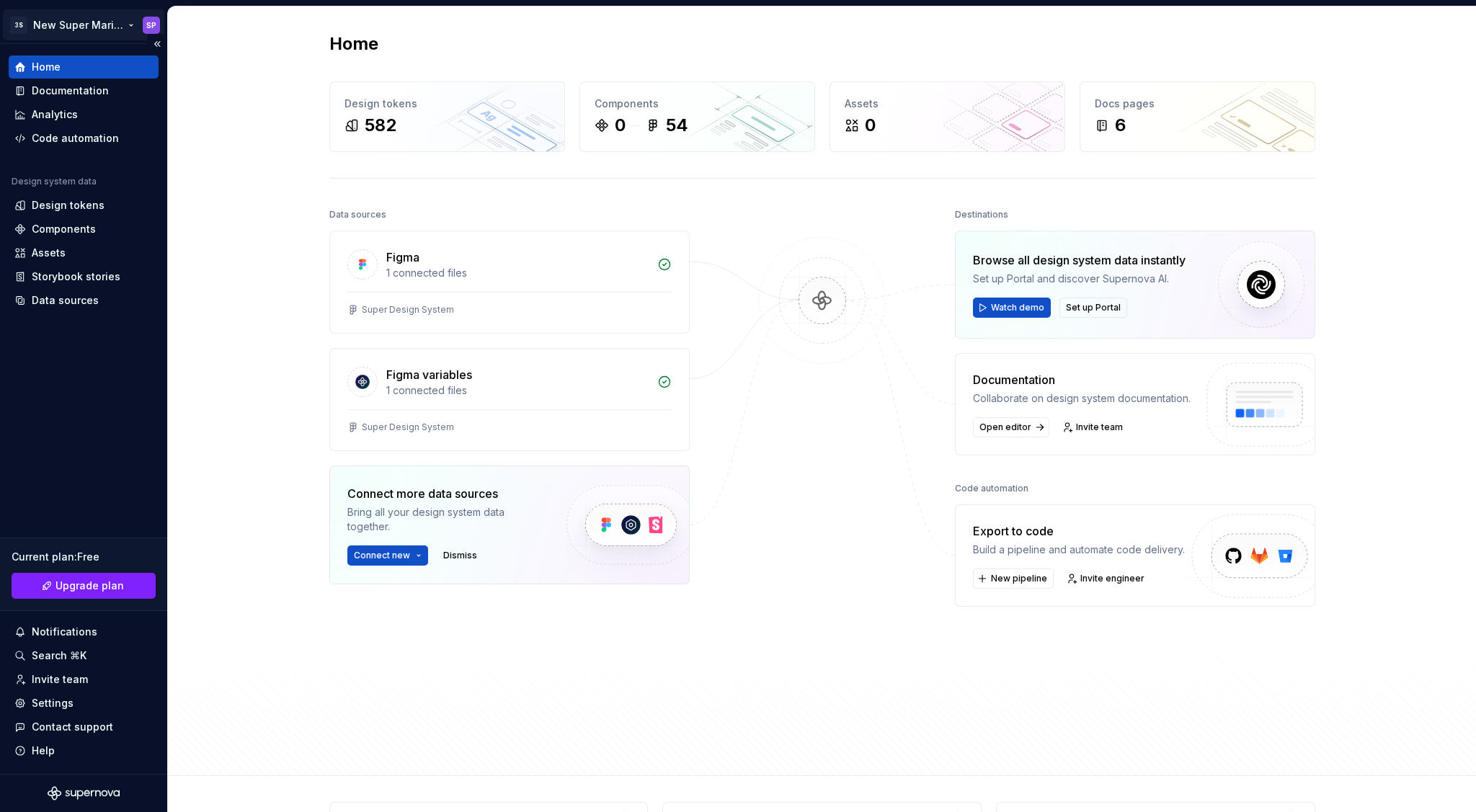
click at [48, 31] on html "3S New Super Mario Design System SP Home Documentation Analytics Code automatio…" at bounding box center [738, 406] width 1476 height 812
click at [269, 349] on html "3S New Super Mario Design System SP Home Documentation Analytics Code automatio…" at bounding box center [738, 406] width 1476 height 812
click at [86, 672] on div "Invite team" at bounding box center [83, 679] width 138 height 14
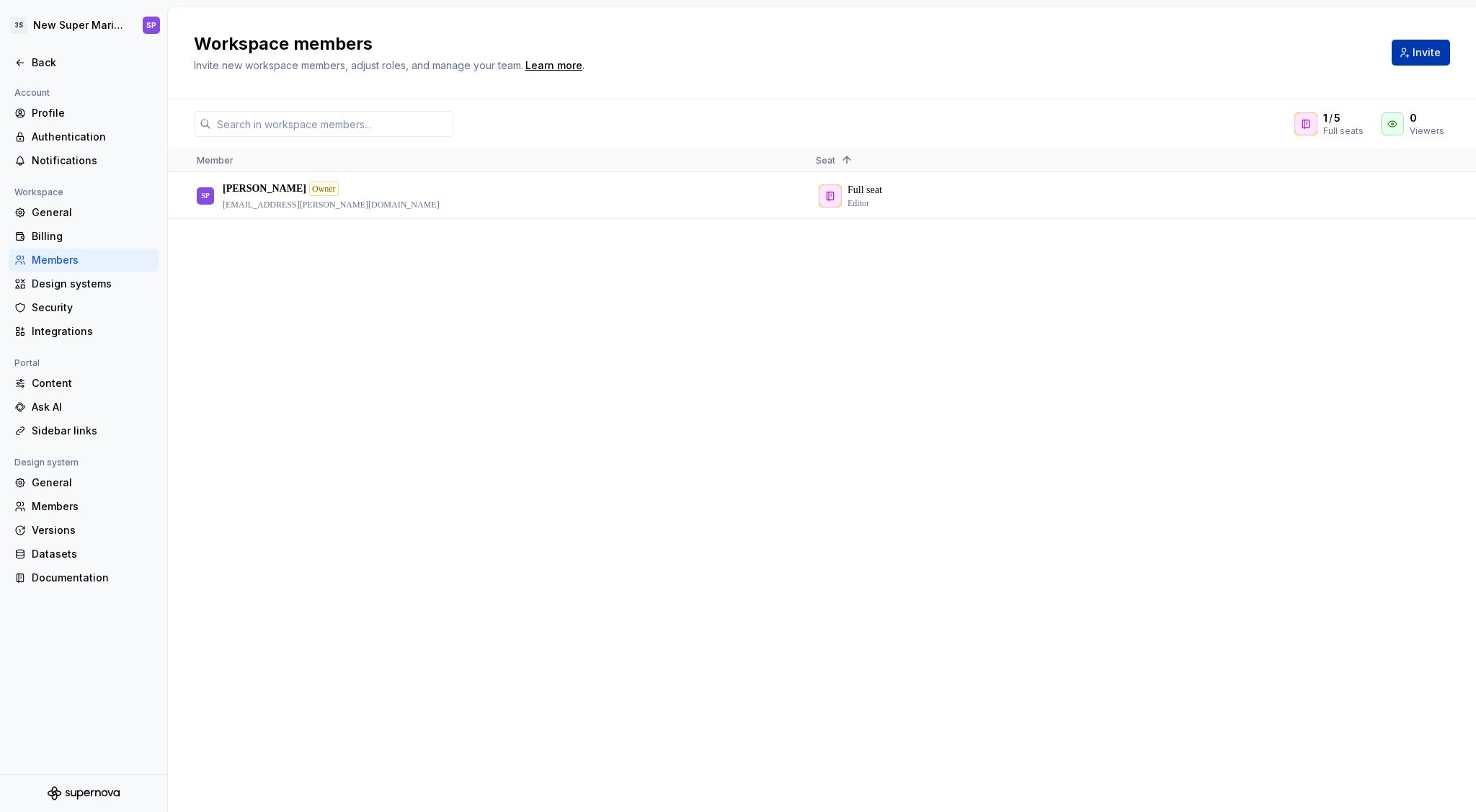
click at [1439, 60] on button "Invite" at bounding box center [1421, 53] width 58 height 26
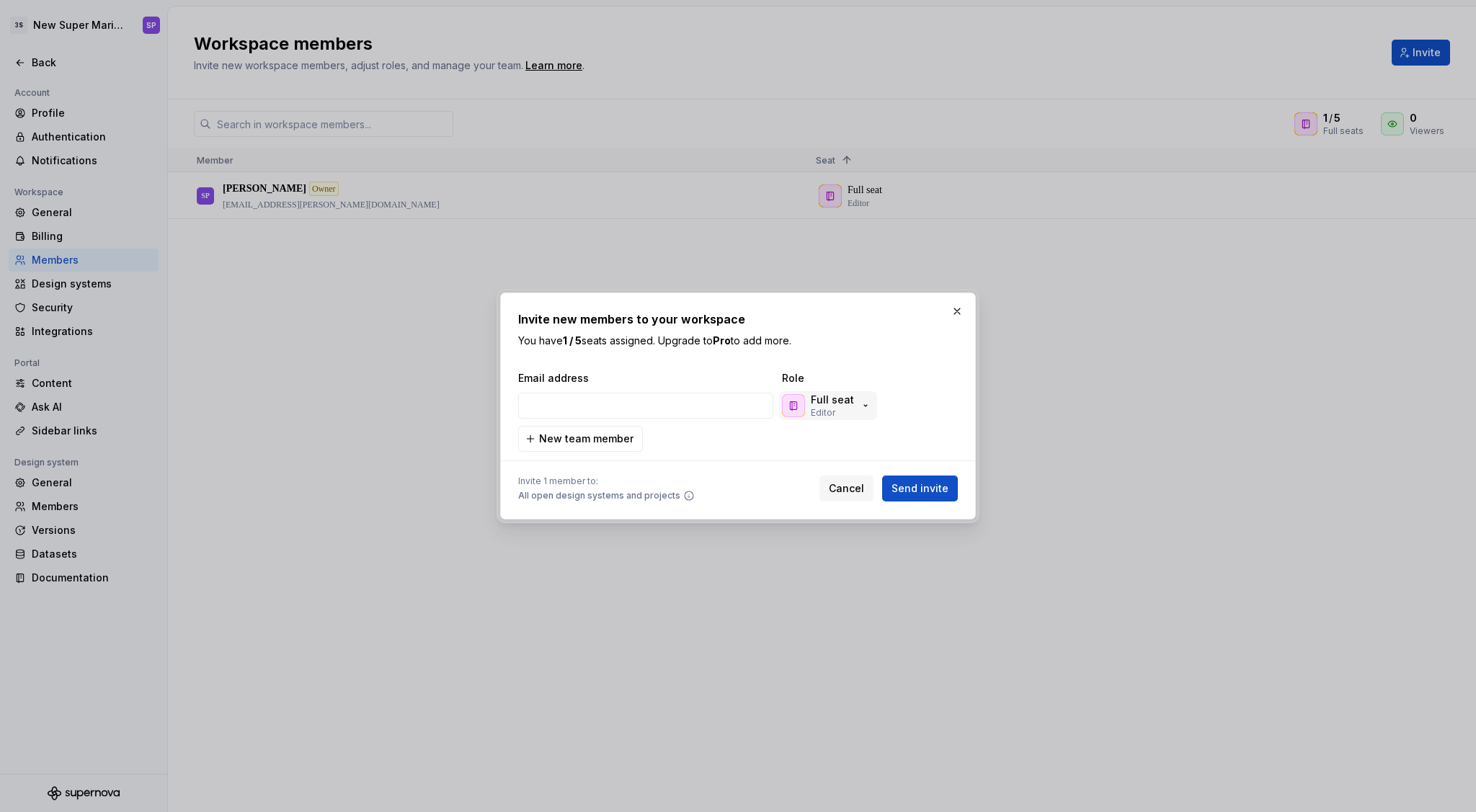
click at [863, 405] on icon "button" at bounding box center [865, 405] width 11 height 11
click at [934, 386] on div "Email address Role Full seat Editor New team member" at bounding box center [738, 411] width 440 height 81
click at [725, 413] on input "email" at bounding box center [646, 406] width 255 height 26
type input "[EMAIL_ADDRESS][DOMAIN_NAME]"
click at [570, 437] on span "New team member" at bounding box center [586, 438] width 95 height 14
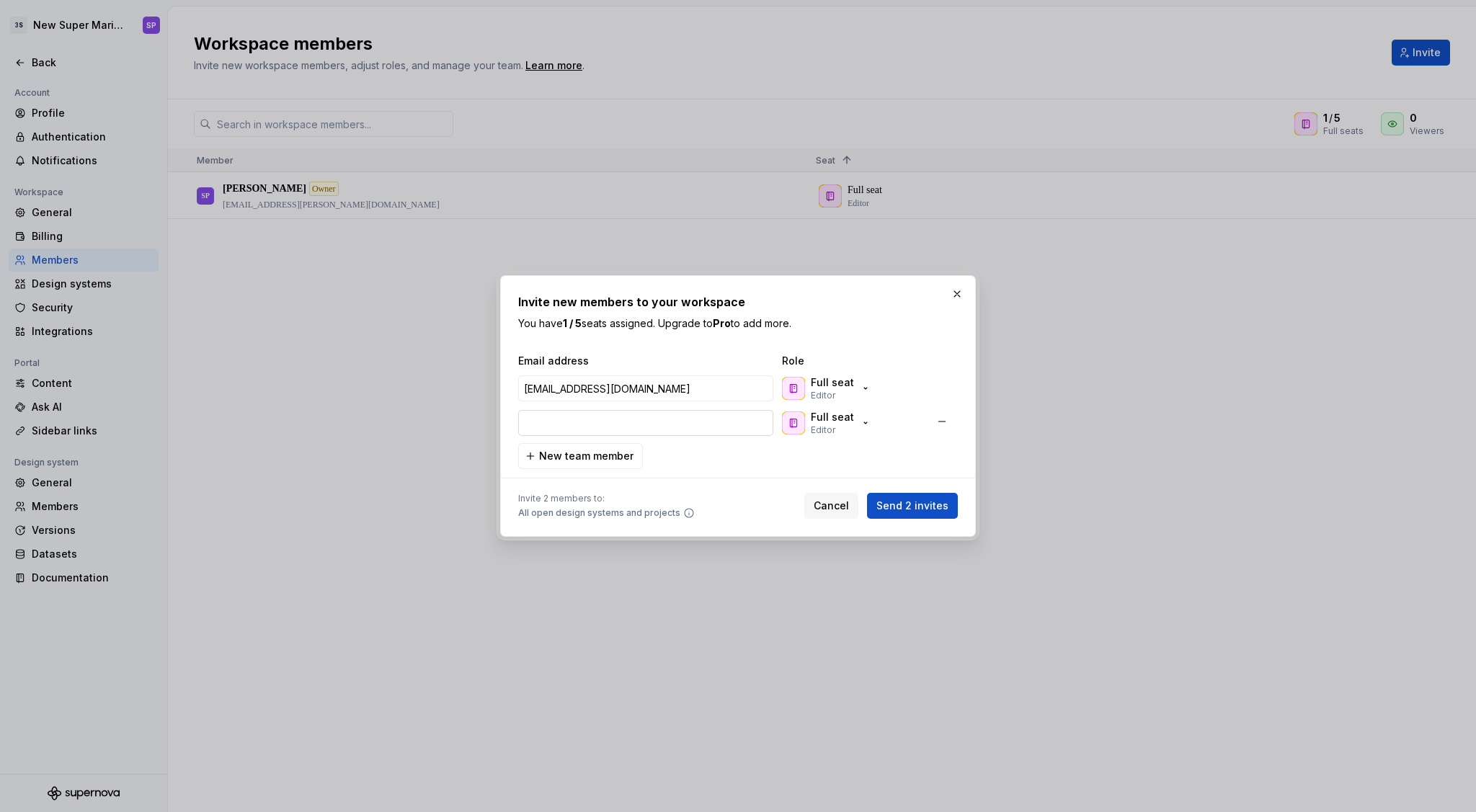
click at [576, 428] on input "email" at bounding box center [646, 423] width 255 height 26
type input "[PERSON_NAME][EMAIL_ADDRESS][PERSON_NAME][DOMAIN_NAME]"
click at [826, 427] on p "Editor" at bounding box center [823, 430] width 24 height 11
click at [892, 328] on p "You have 1 / 5 seats assigned. Upgrade to Pro to add more." at bounding box center [738, 323] width 440 height 14
click at [928, 511] on span "Send 2 invites" at bounding box center [912, 505] width 72 height 14
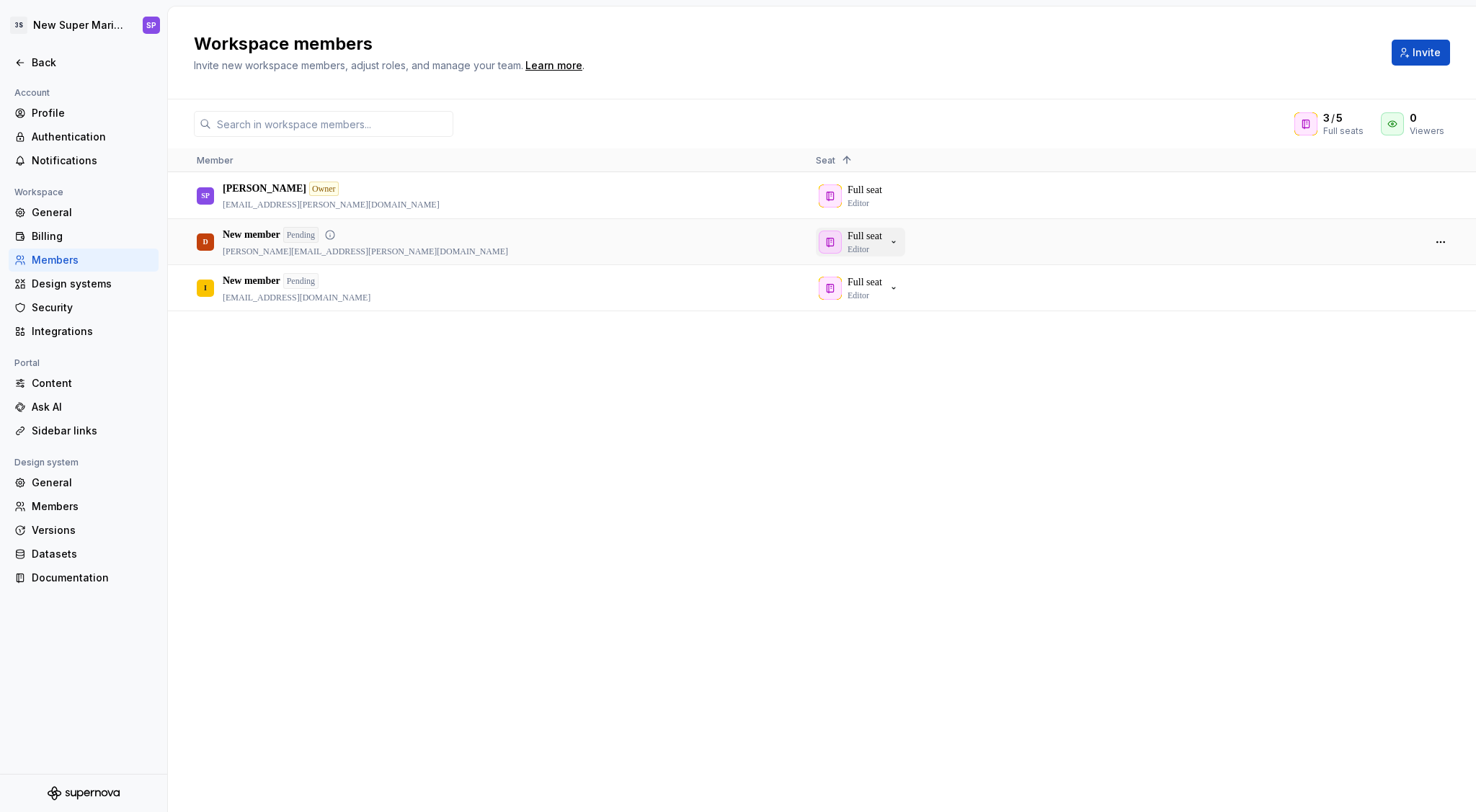
click at [905, 243] on button "Full seat Editor" at bounding box center [861, 242] width 89 height 29
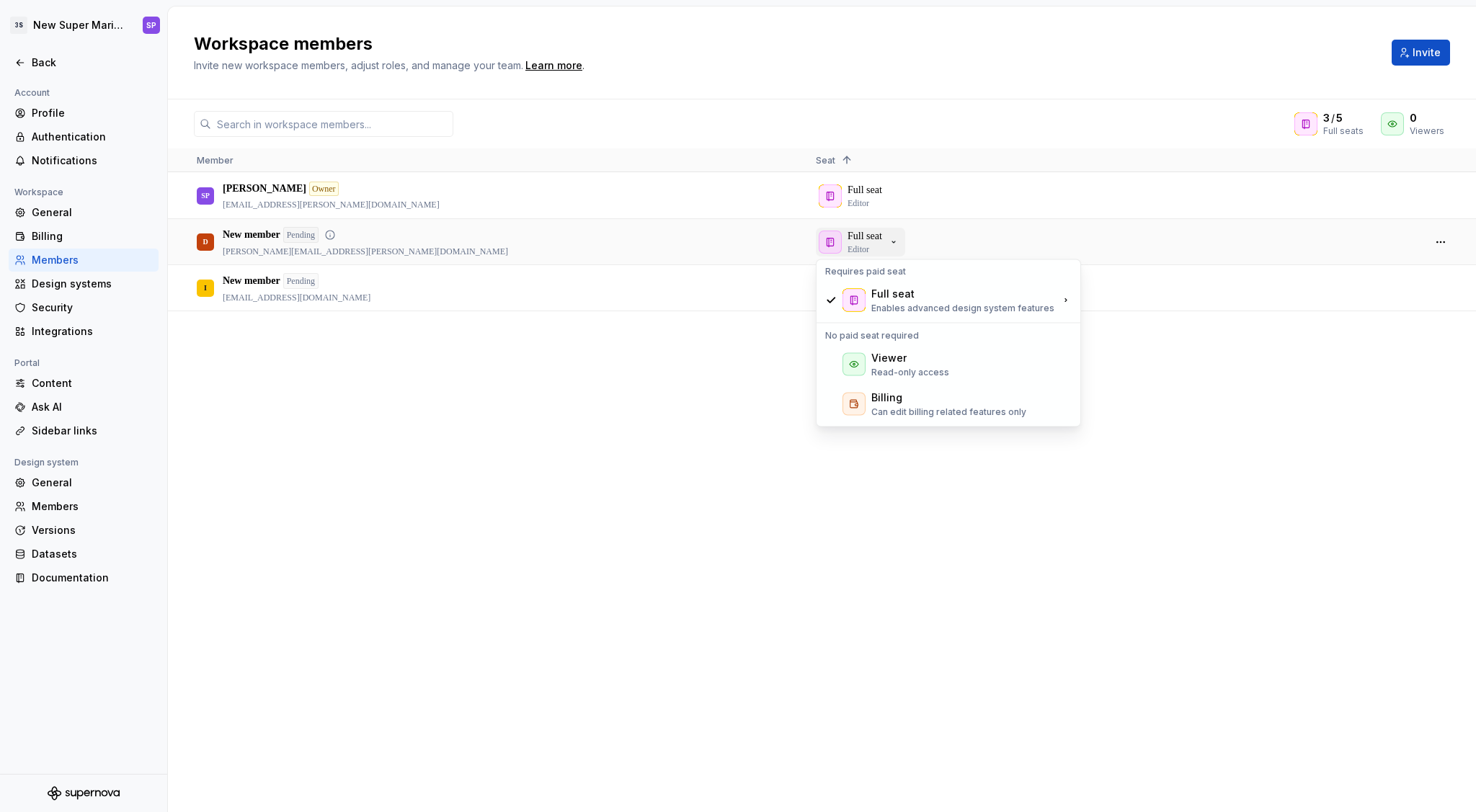
click at [905, 243] on button "Full seat Editor" at bounding box center [861, 242] width 89 height 29
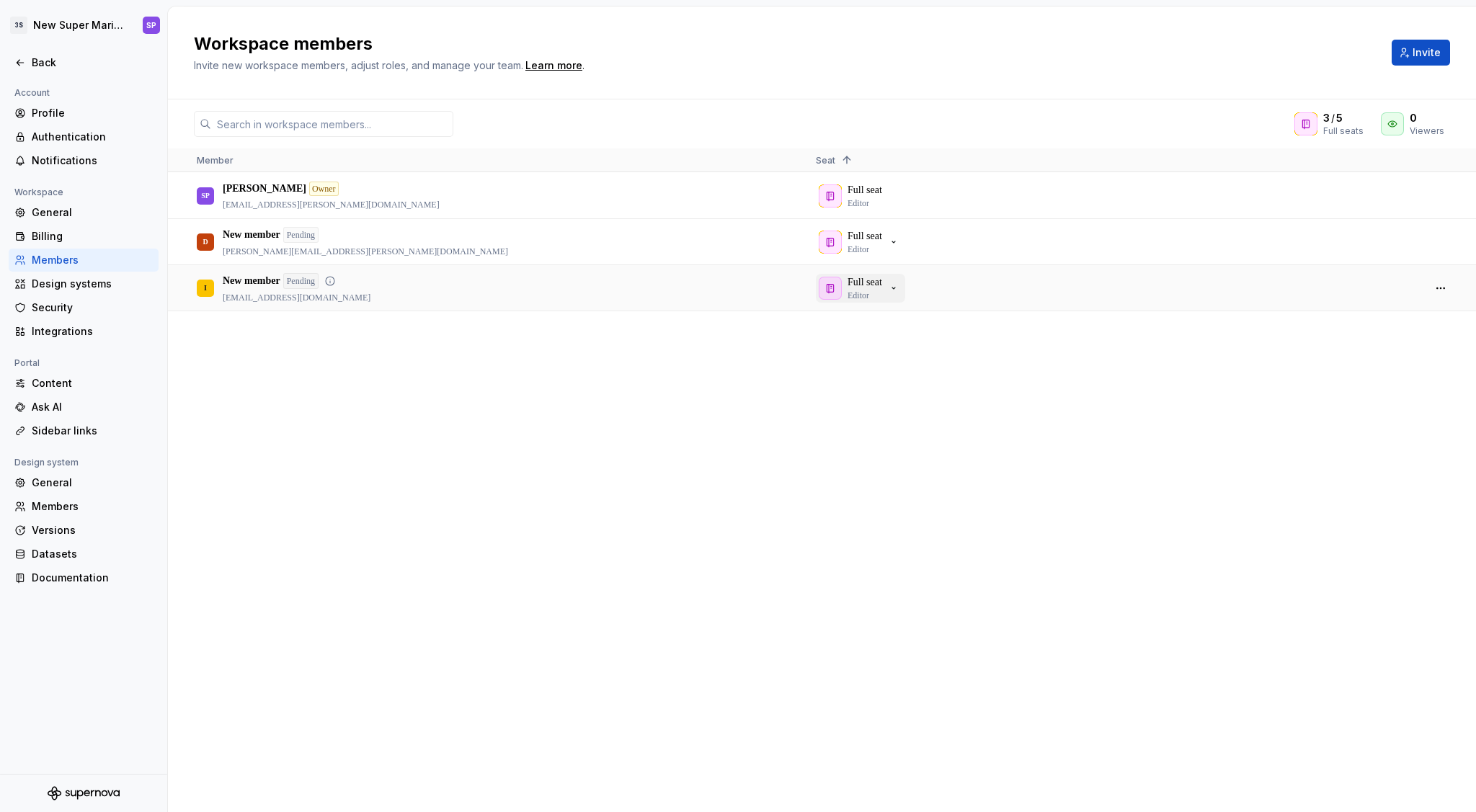
click at [896, 275] on button "Full seat Editor" at bounding box center [861, 288] width 89 height 29
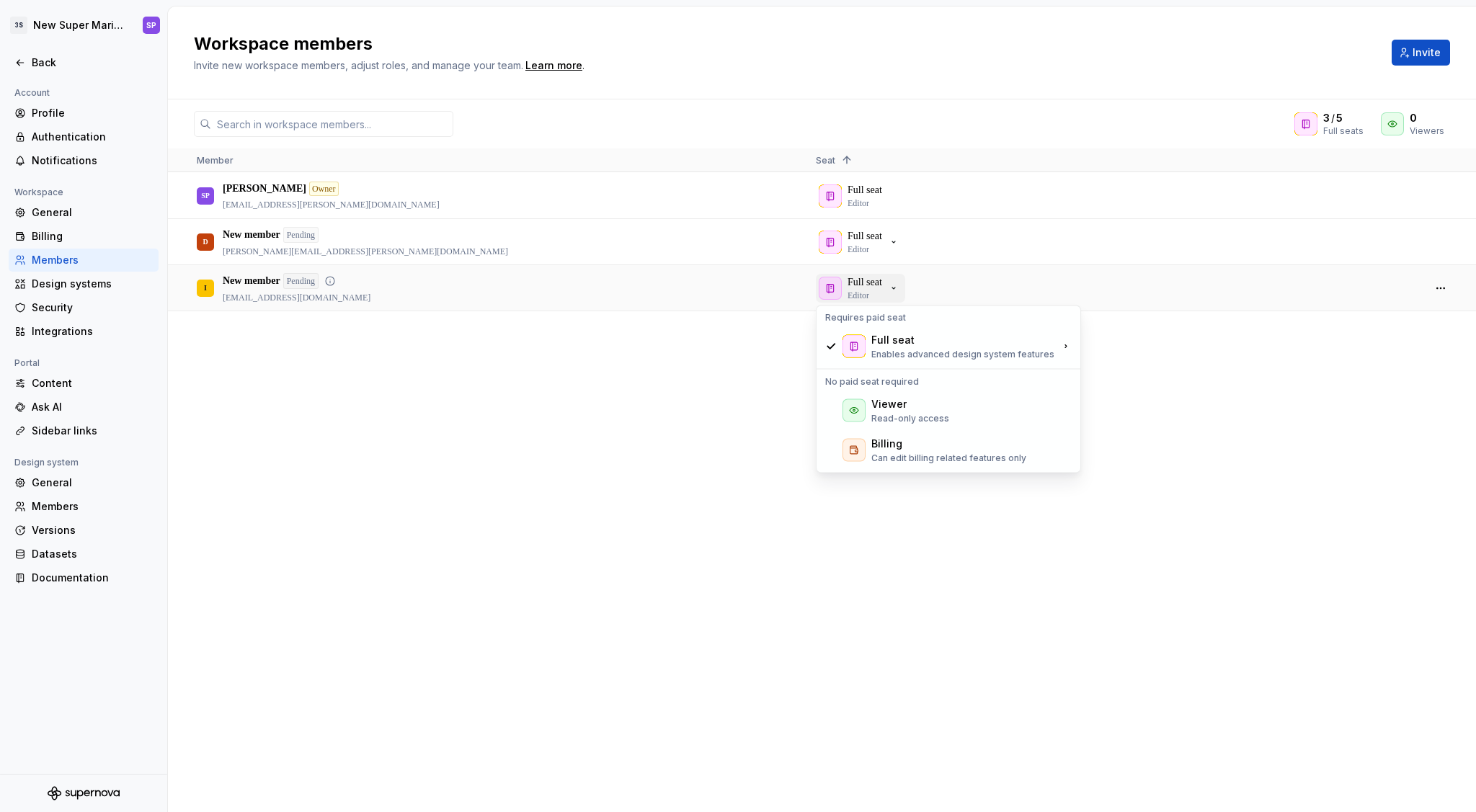
click at [896, 279] on div "Full seat Editor" at bounding box center [859, 288] width 81 height 26
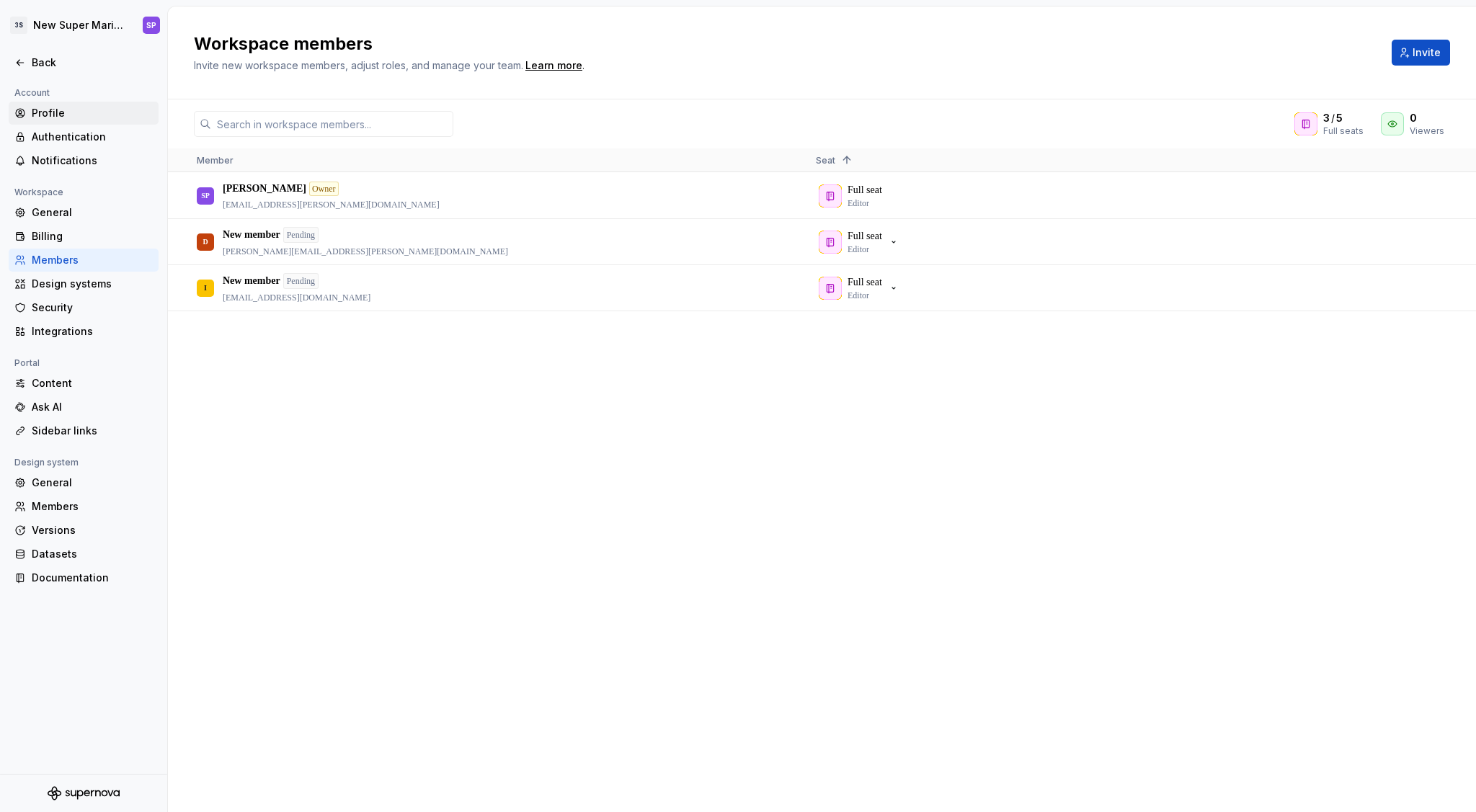
click at [66, 111] on div "Profile" at bounding box center [92, 113] width 121 height 14
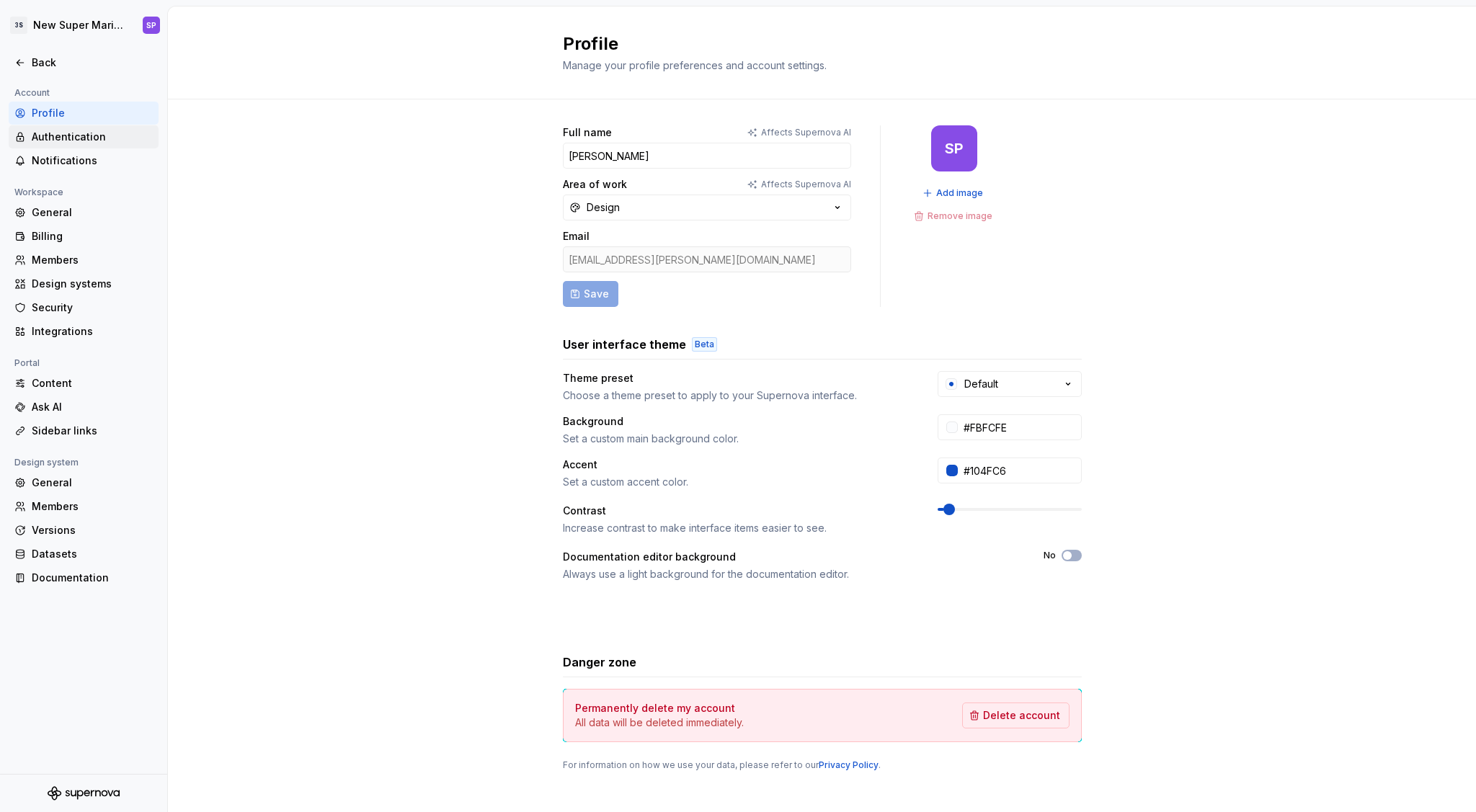
click at [122, 134] on div "Authentication" at bounding box center [92, 137] width 121 height 14
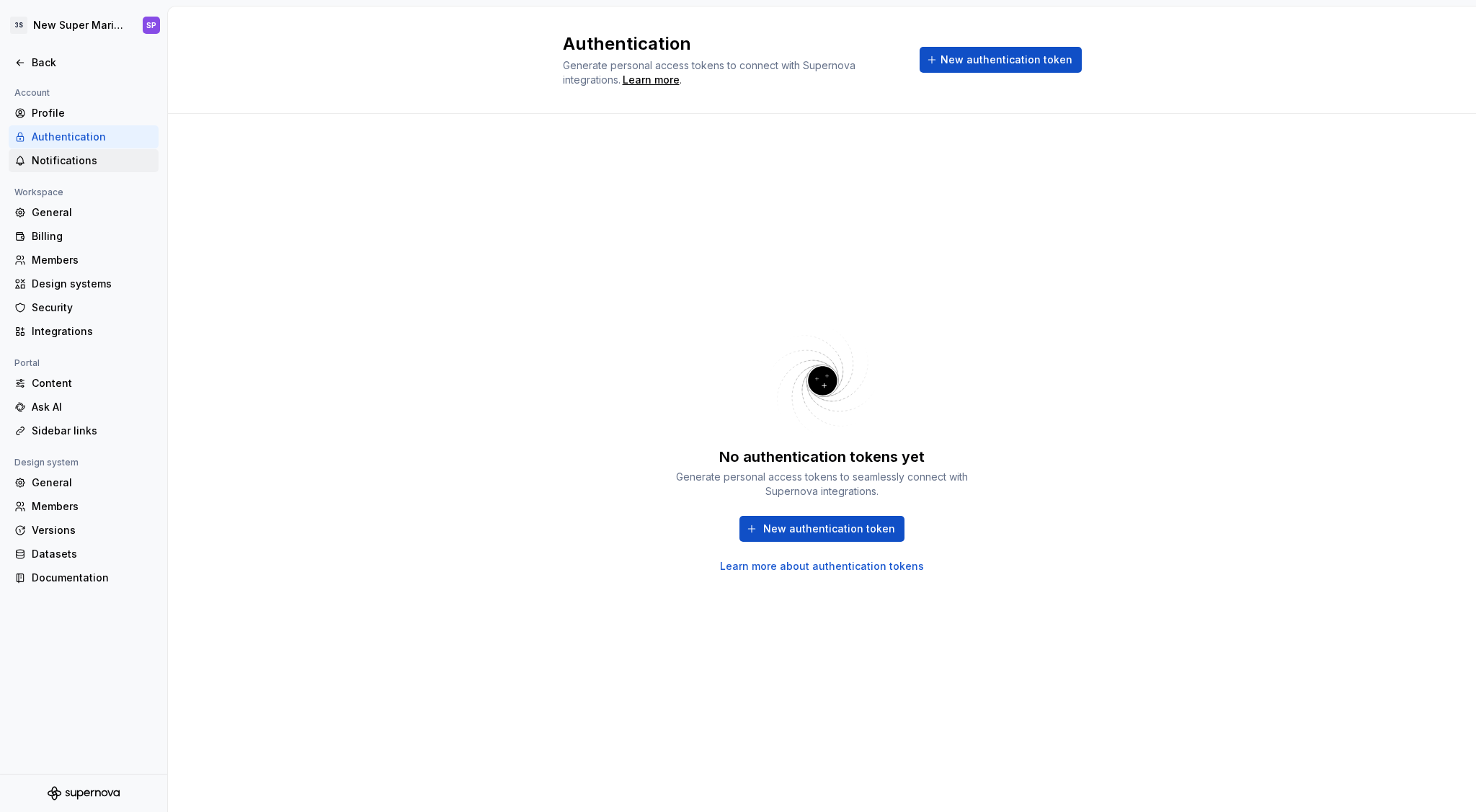
click at [86, 163] on div "Notifications" at bounding box center [92, 160] width 121 height 14
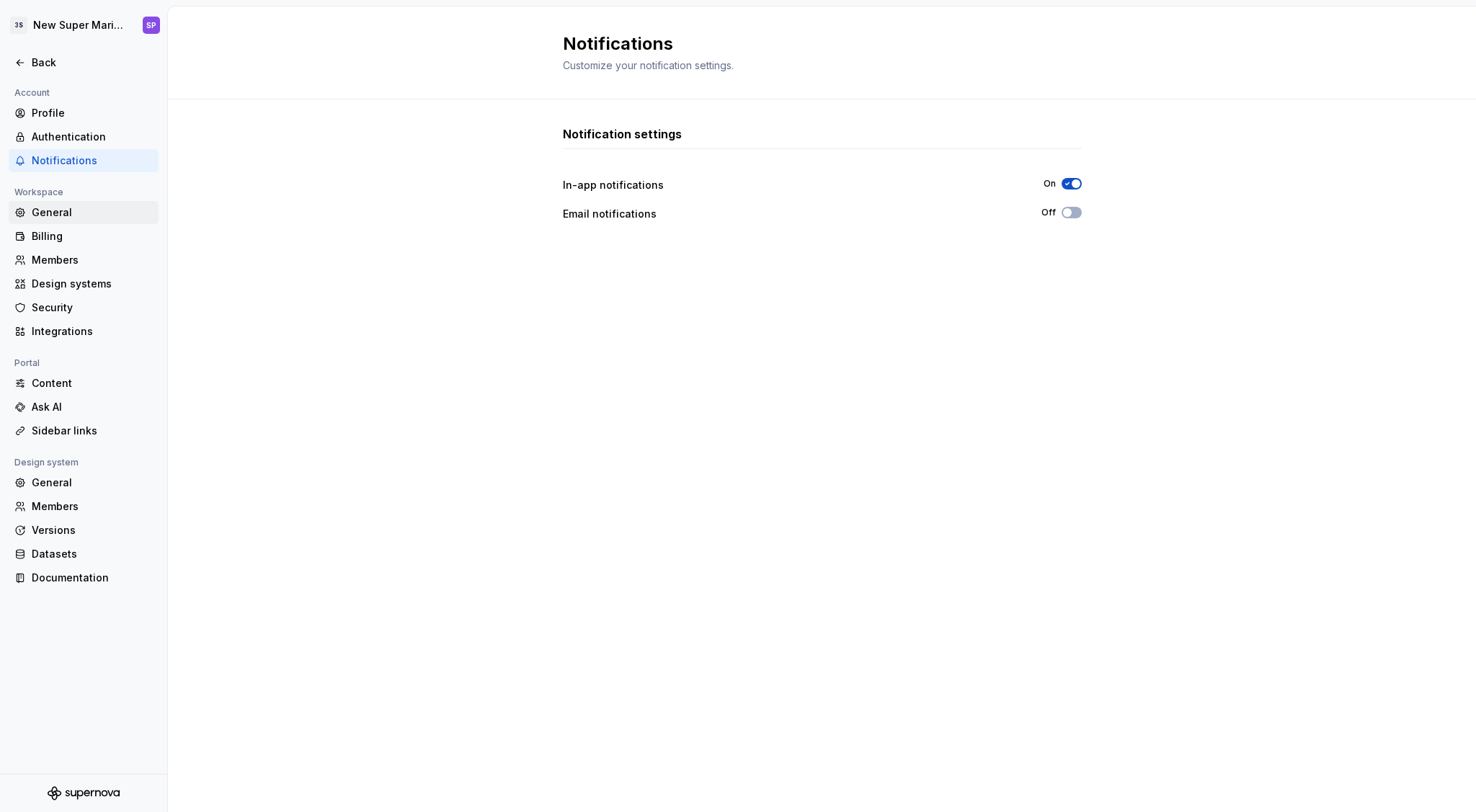
click at [68, 206] on div "General" at bounding box center [92, 212] width 121 height 14
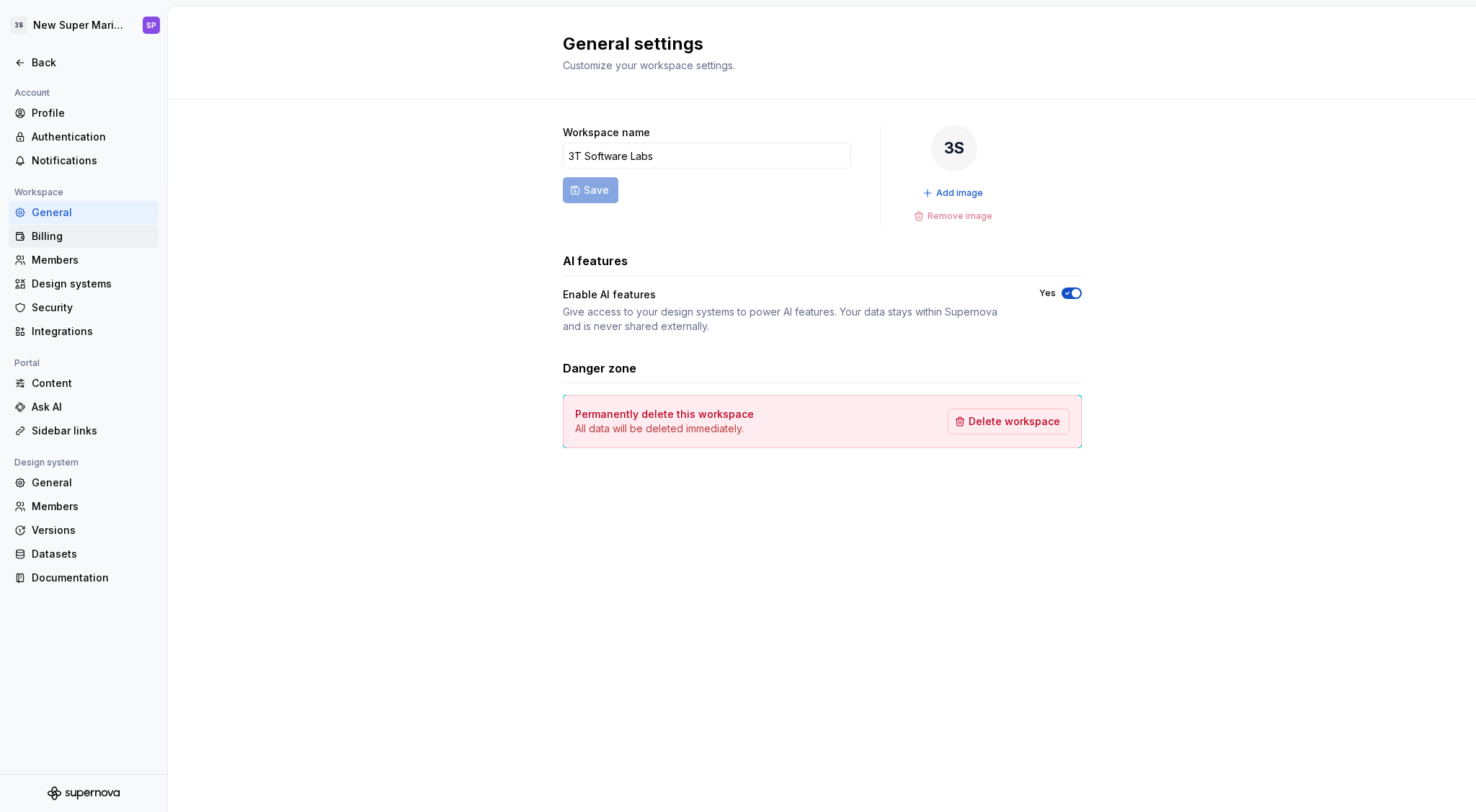
click at [63, 244] on div "Billing" at bounding box center [83, 237] width 150 height 23
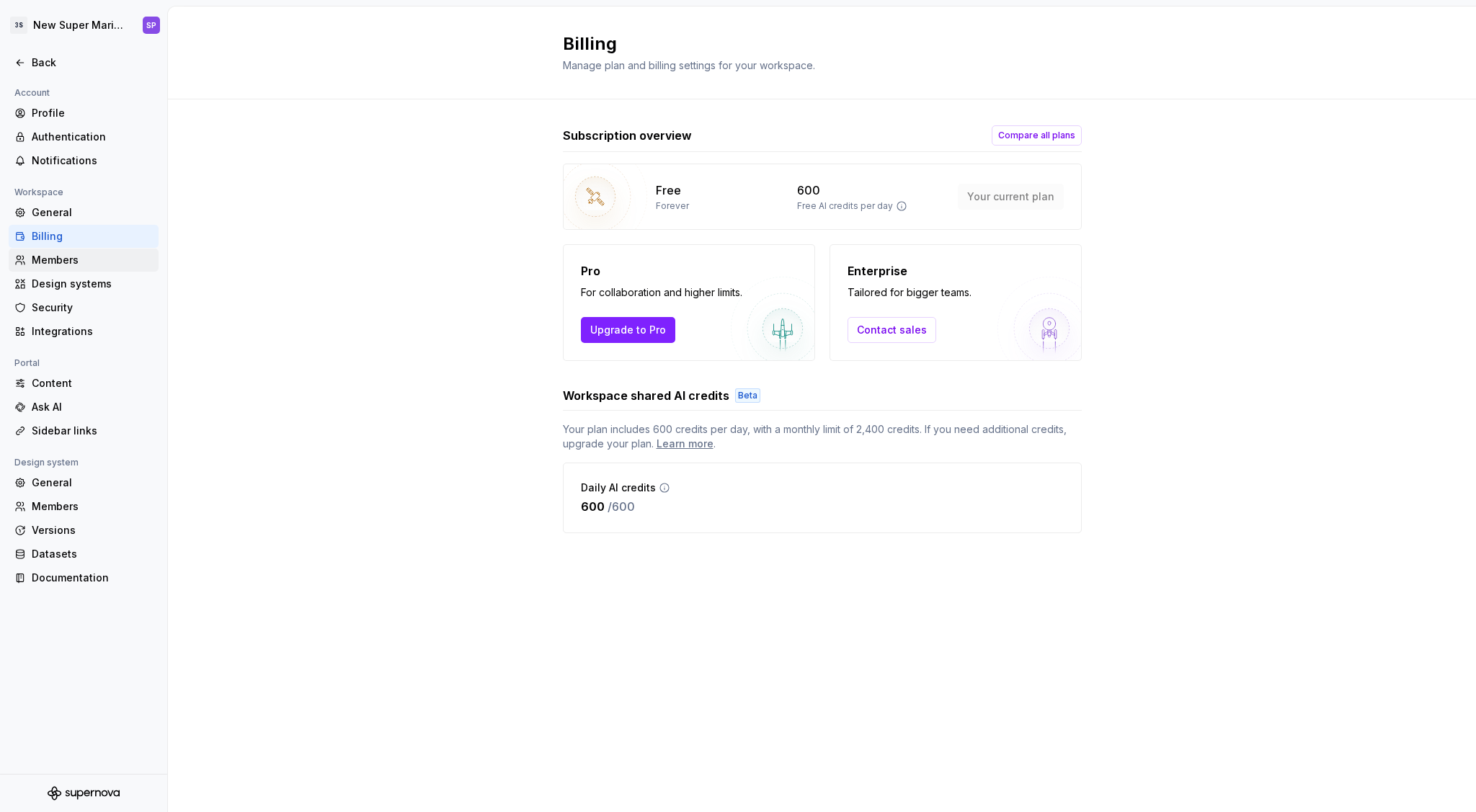
click at [60, 264] on div "Members" at bounding box center [92, 259] width 121 height 14
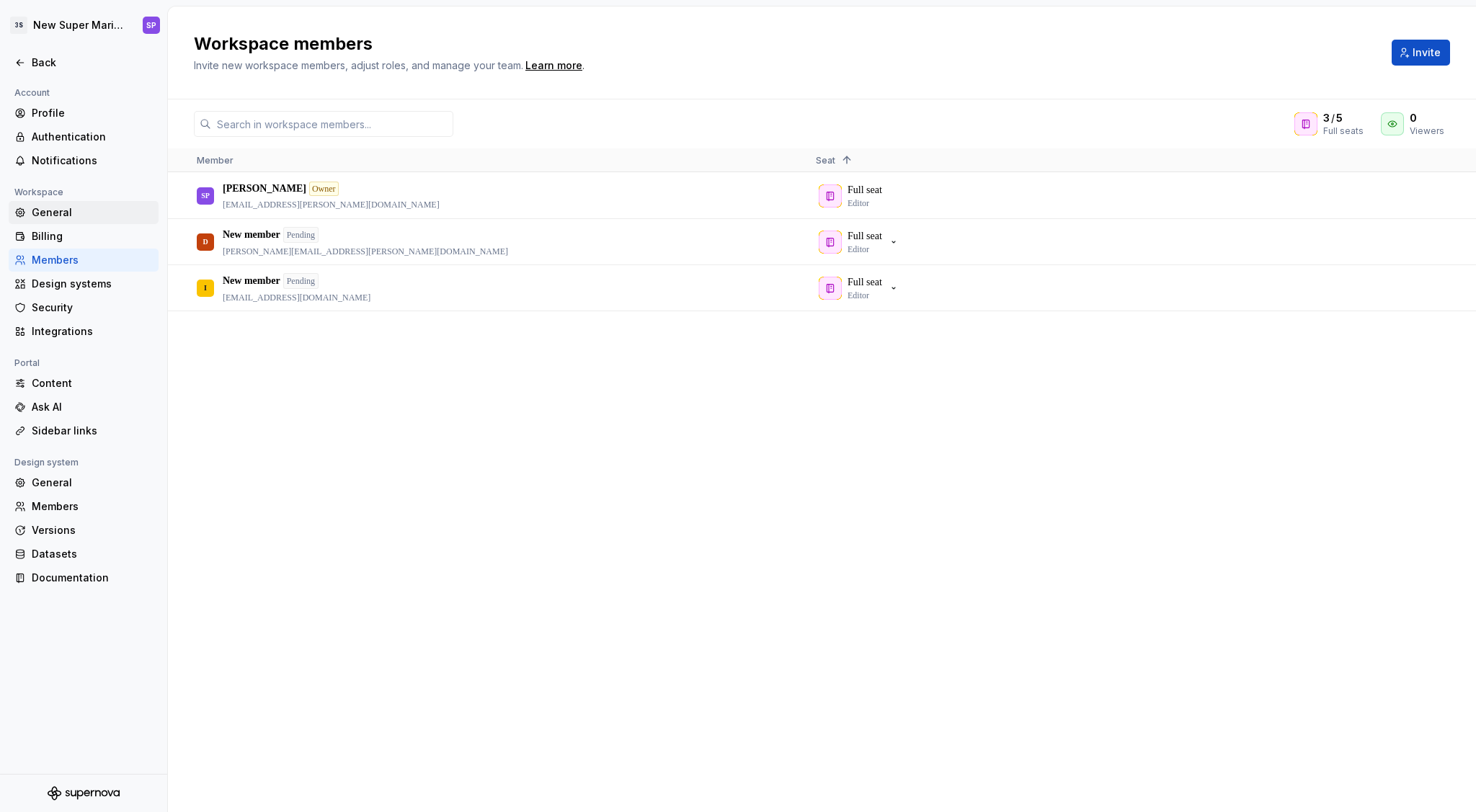
click at [65, 222] on div "General" at bounding box center [83, 212] width 150 height 23
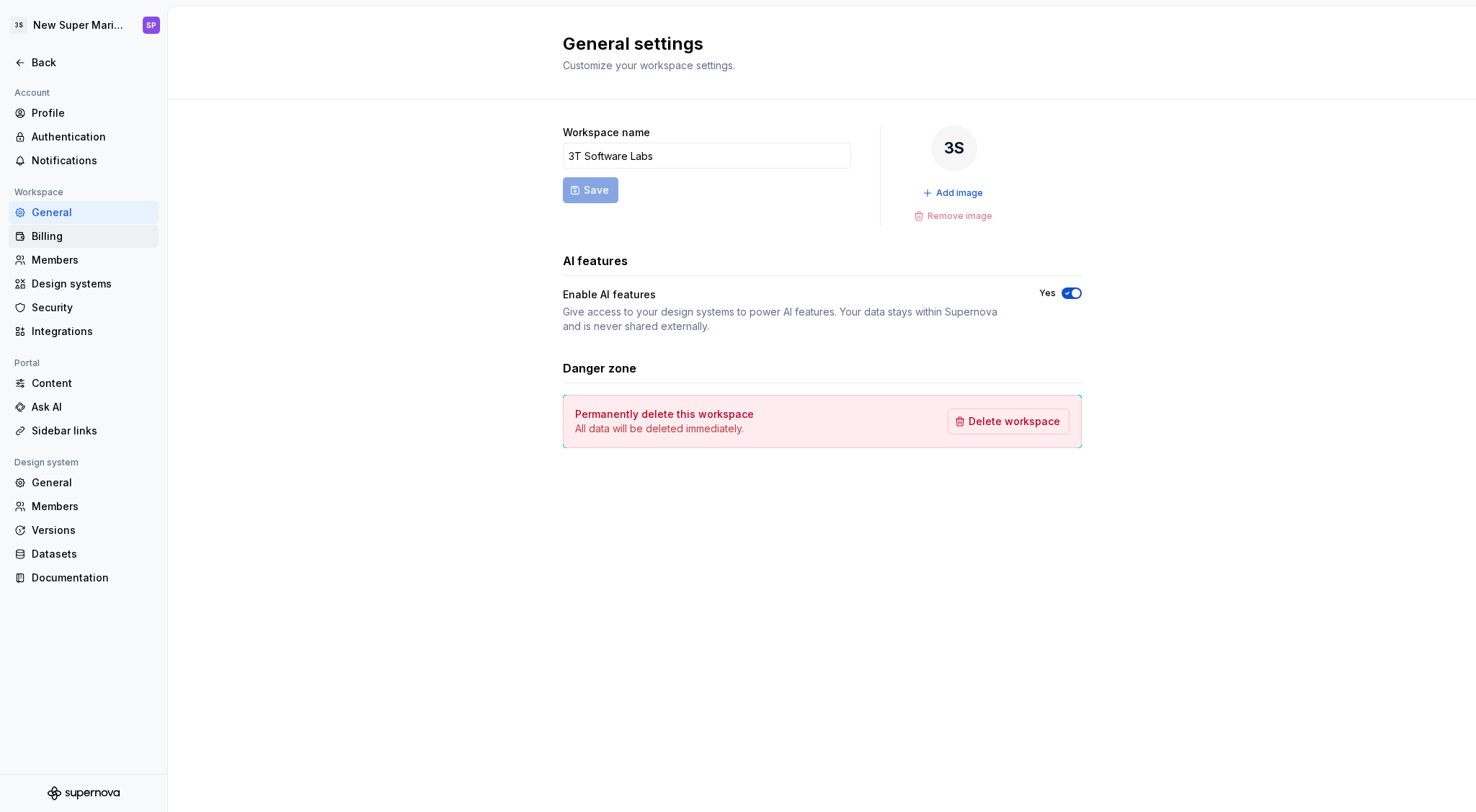
click at [64, 240] on div "Billing" at bounding box center [92, 236] width 121 height 14
